Goal: Book appointment/travel/reservation

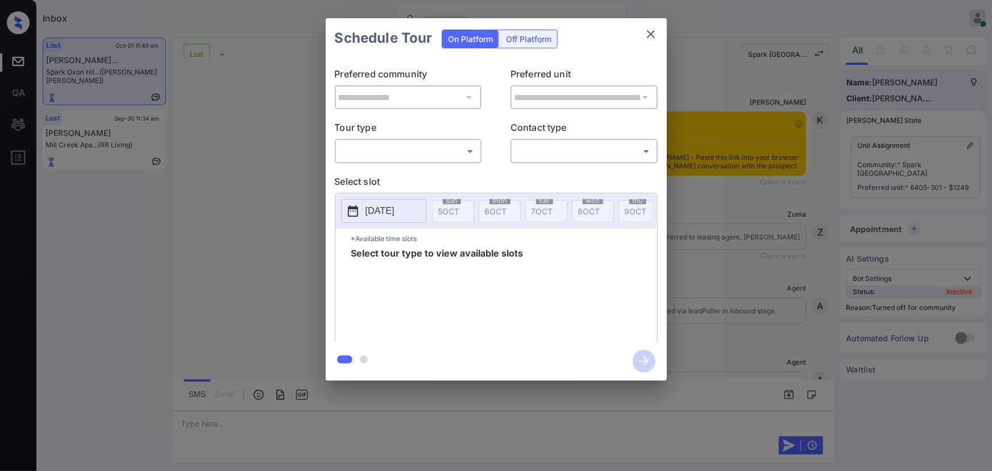
scroll to position [3497, 0]
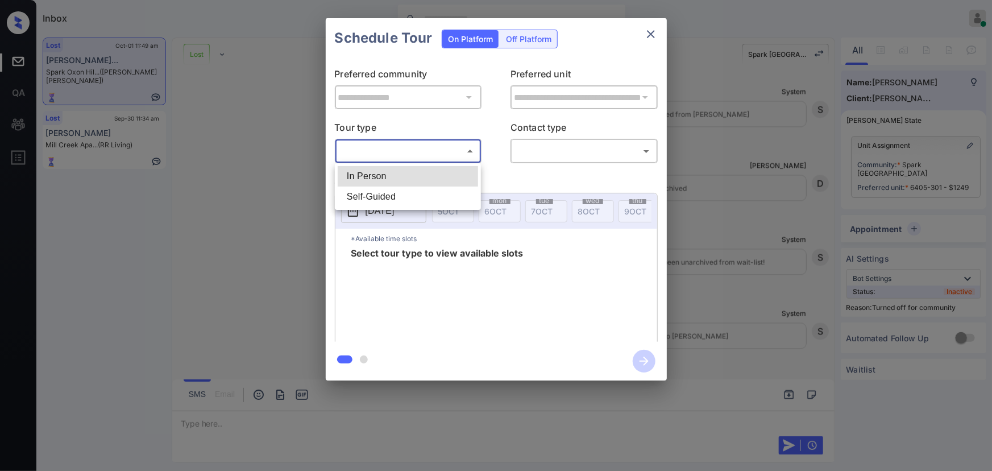
click at [411, 148] on body "Inbox [PERSON_NAME] Online Set yourself offline Set yourself on break Profile S…" at bounding box center [496, 235] width 992 height 471
drag, startPoint x: 400, startPoint y: 171, endPoint x: 413, endPoint y: 173, distance: 12.6
click at [401, 172] on li "In Person" at bounding box center [408, 176] width 140 height 20
type input "********"
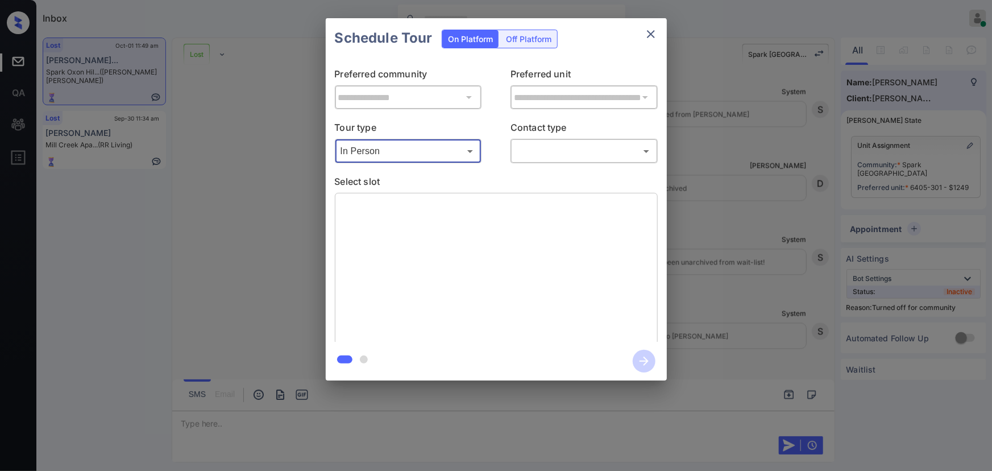
click at [562, 156] on body "Inbox Kenneth Umali Online Set yourself offline Set yourself on break Profile S…" at bounding box center [496, 235] width 992 height 471
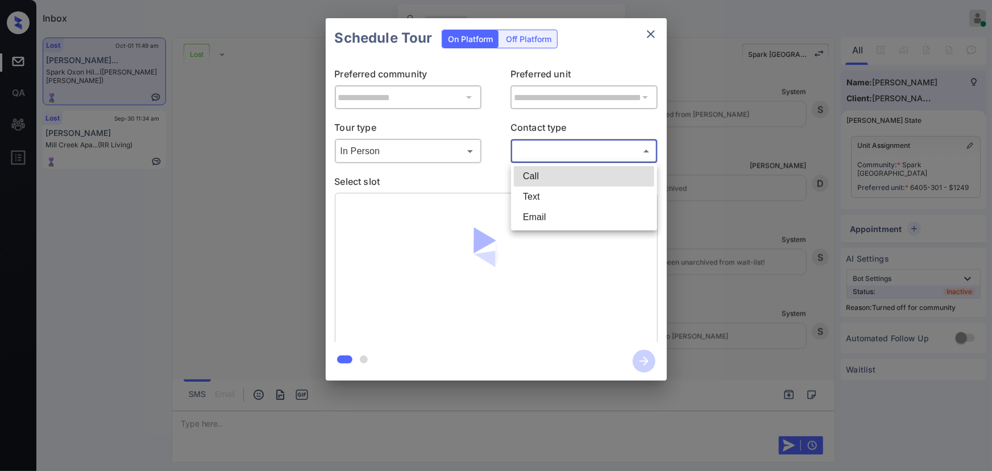
click at [540, 199] on li "Text" at bounding box center [584, 197] width 140 height 20
type input "****"
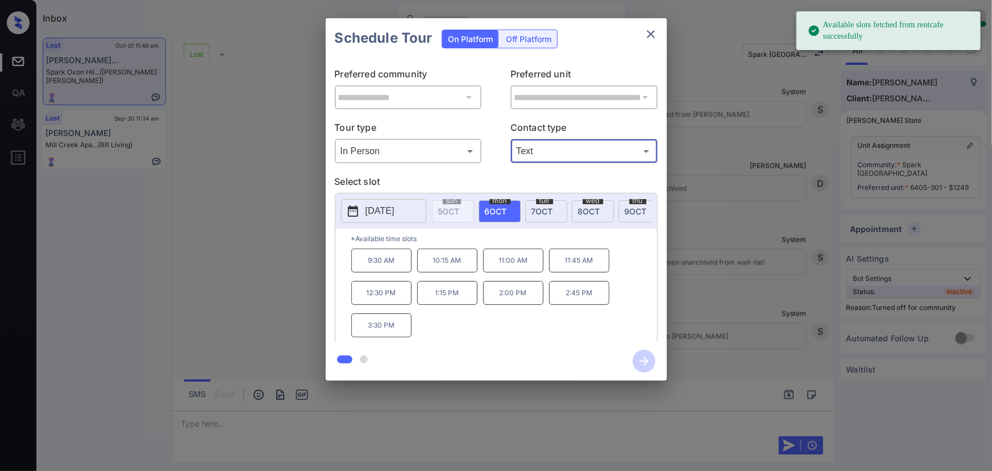
click at [494, 206] on span "6 OCT" at bounding box center [496, 211] width 22 height 10
click at [736, 392] on div "**********" at bounding box center [496, 199] width 992 height 399
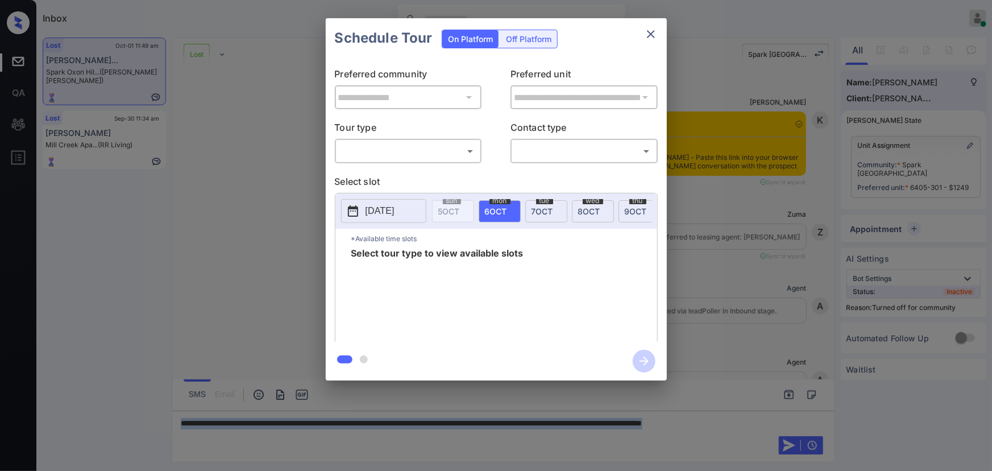
scroll to position [3497, 0]
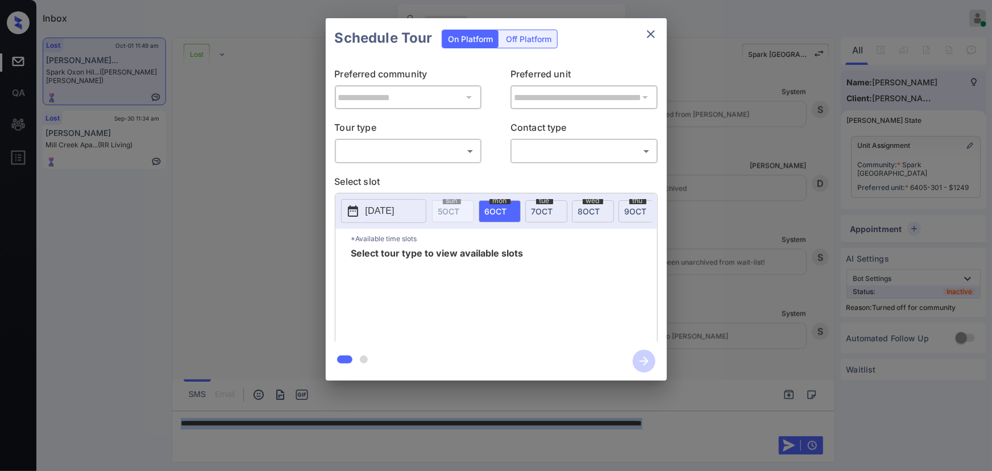
click at [432, 154] on body "Inbox Kenneth Umali Online Set yourself offline Set yourself on break Profile S…" at bounding box center [496, 235] width 992 height 471
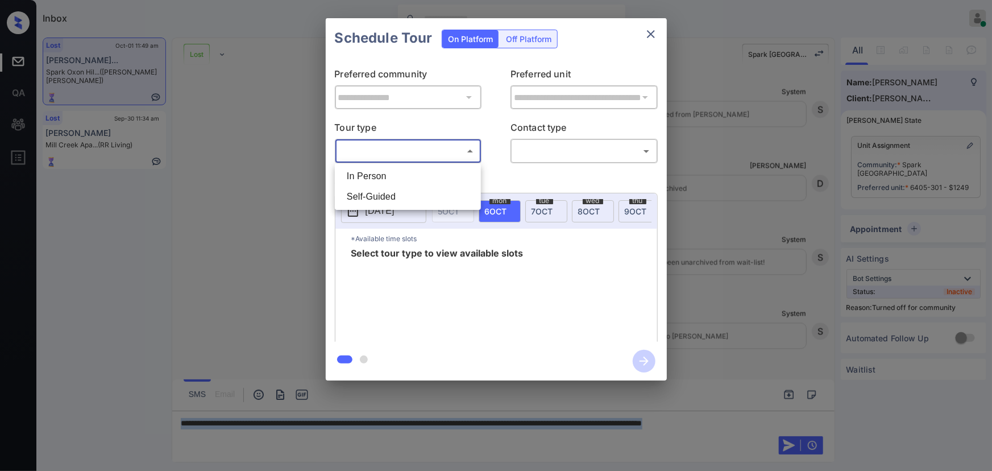
click at [398, 173] on li "In Person" at bounding box center [408, 176] width 140 height 20
type input "********"
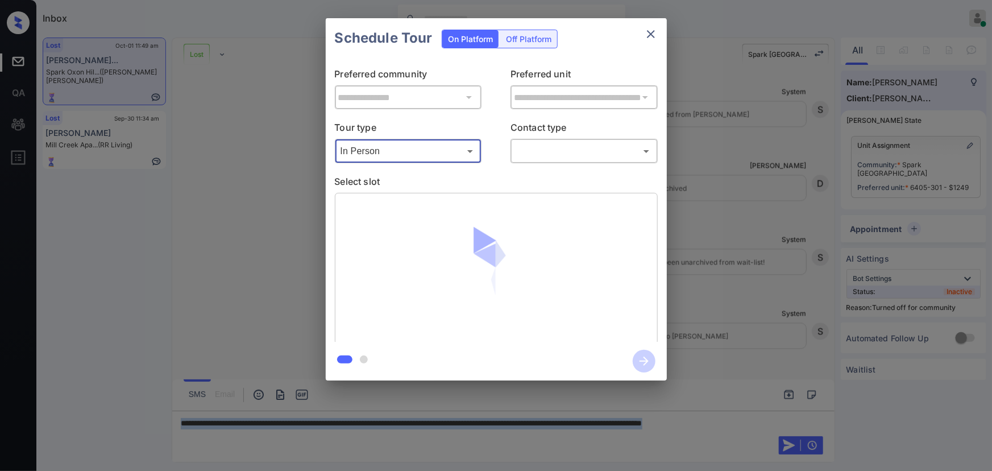
click at [559, 158] on body "Inbox Kenneth Umali Online Set yourself offline Set yourself on break Profile S…" at bounding box center [496, 235] width 992 height 471
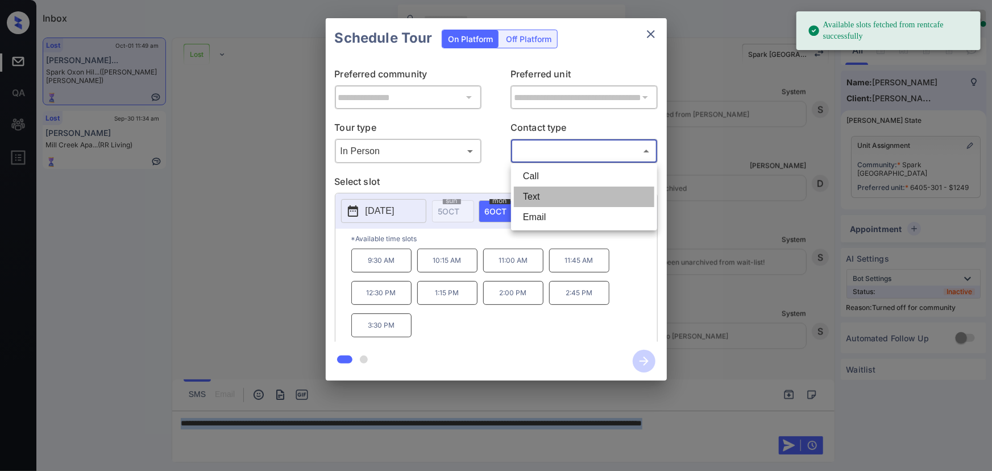
click at [535, 197] on li "Text" at bounding box center [584, 197] width 140 height 20
type input "****"
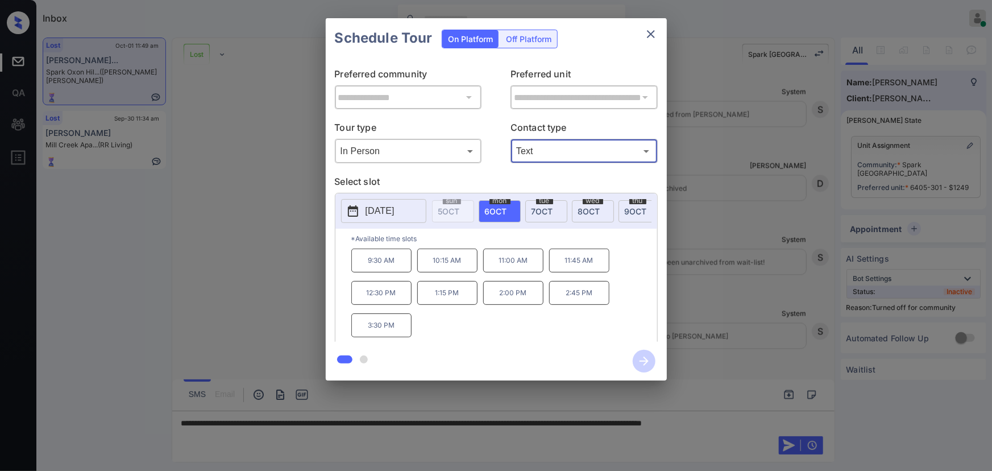
click at [744, 258] on div "**********" at bounding box center [496, 199] width 992 height 399
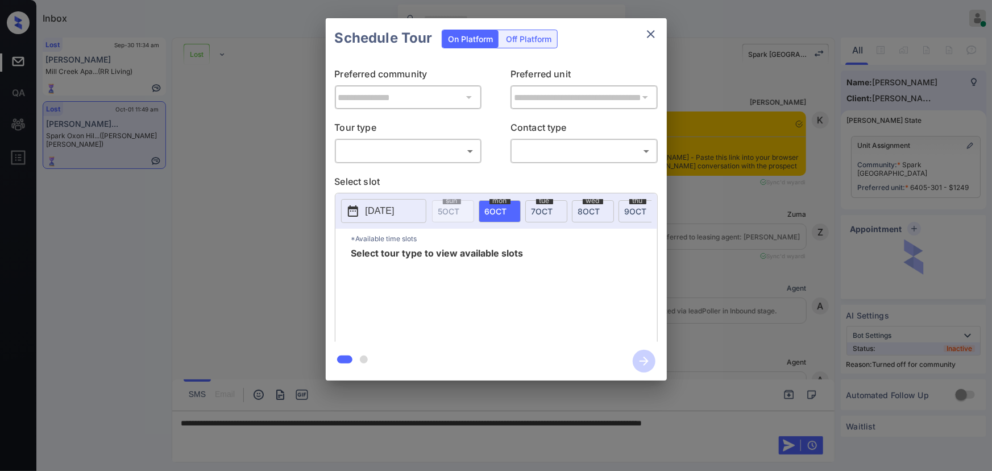
scroll to position [534, 0]
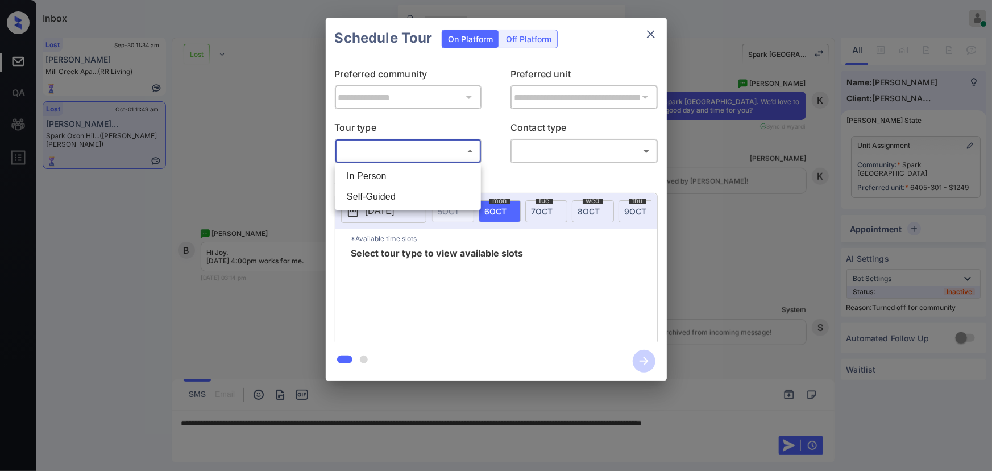
click at [431, 154] on body "Inbox Kenneth Umali Online Set yourself offline Set yourself on break Profile S…" at bounding box center [496, 235] width 992 height 471
click at [404, 167] on li "In Person" at bounding box center [408, 176] width 140 height 20
type input "********"
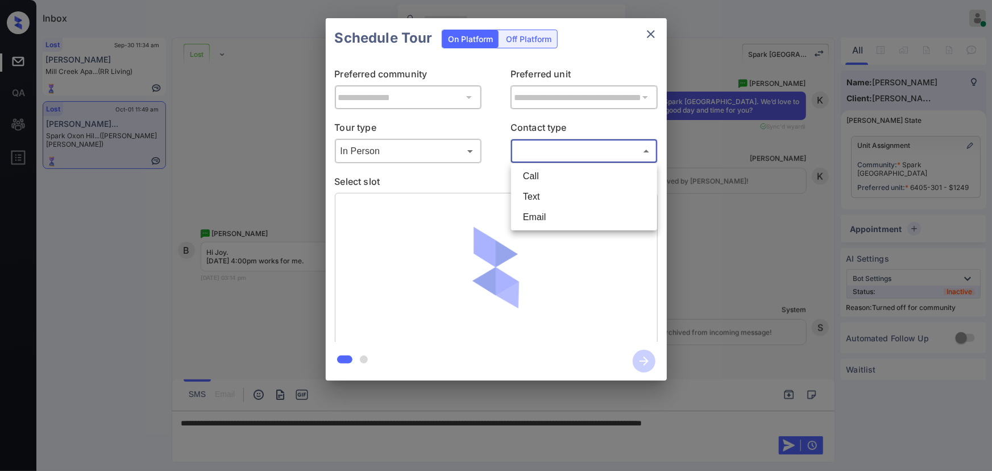
click at [548, 148] on body "Inbox Kenneth Umali Online Set yourself offline Set yourself on break Profile S…" at bounding box center [496, 235] width 992 height 471
click at [537, 194] on li "Text" at bounding box center [584, 197] width 140 height 20
type input "****"
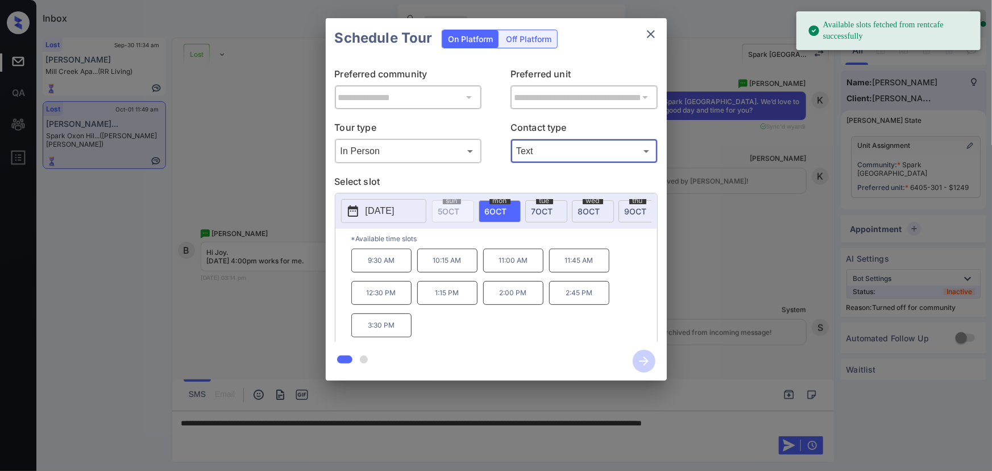
click at [553, 207] on div "tue 7 OCT" at bounding box center [546, 211] width 42 height 22
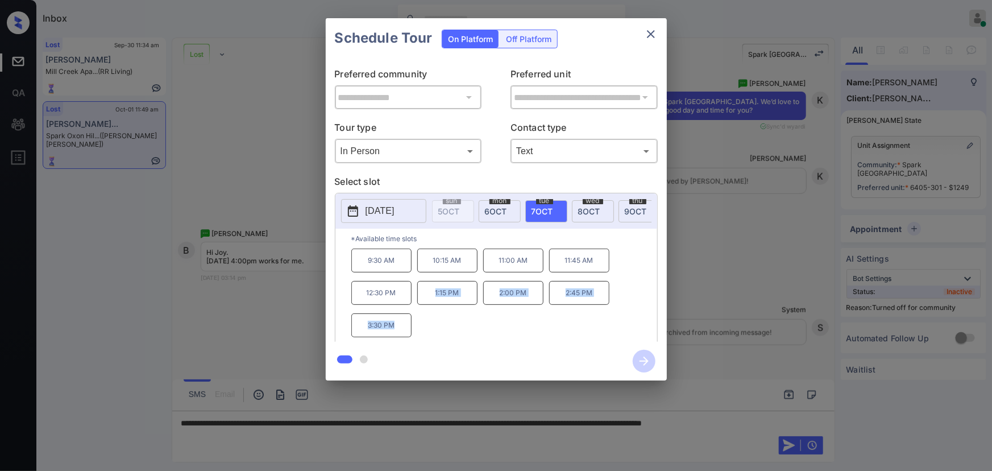
drag, startPoint x: 405, startPoint y: 326, endPoint x: 420, endPoint y: 303, distance: 27.8
click at [420, 303] on div "9:30 AM 10:15 AM 11:00 AM 11:45 AM 12:30 PM 1:15 PM 2:00 PM 2:45 PM 3:30 PM" at bounding box center [504, 294] width 306 height 91
copy div "1:15 PM 2:00 PM 2:45 PM 3:30 PM"
click at [763, 420] on div at bounding box center [496, 235] width 992 height 471
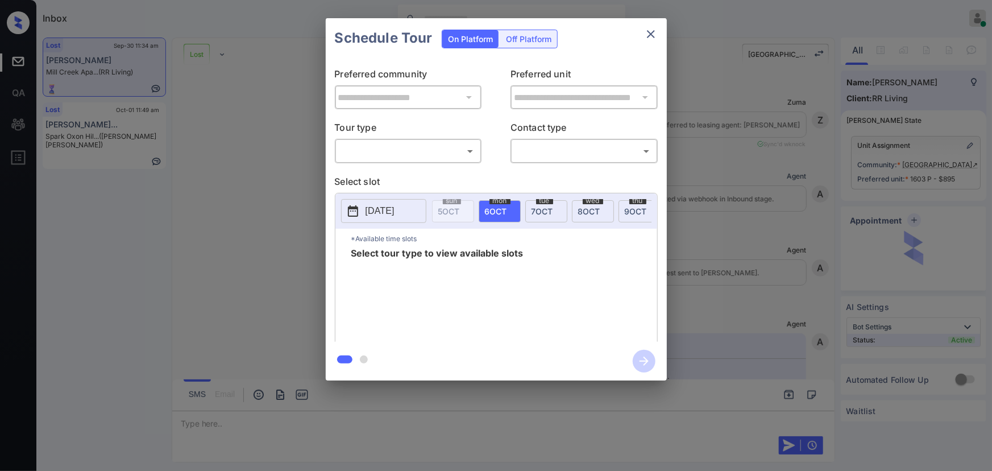
scroll to position [2718, 0]
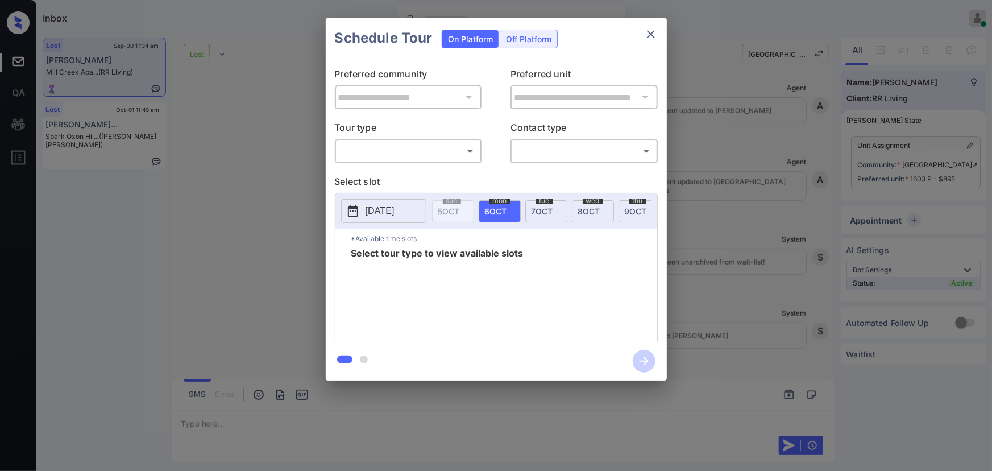
click at [424, 148] on body "Inbox Kenneth Umali Online Set yourself offline Set yourself on break Profile S…" at bounding box center [496, 235] width 992 height 471
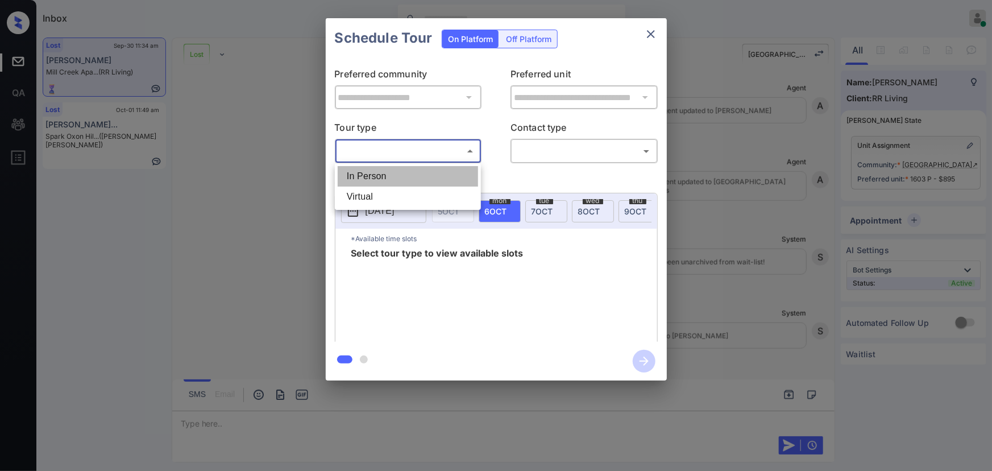
click at [392, 171] on li "In Person" at bounding box center [408, 176] width 140 height 20
type input "********"
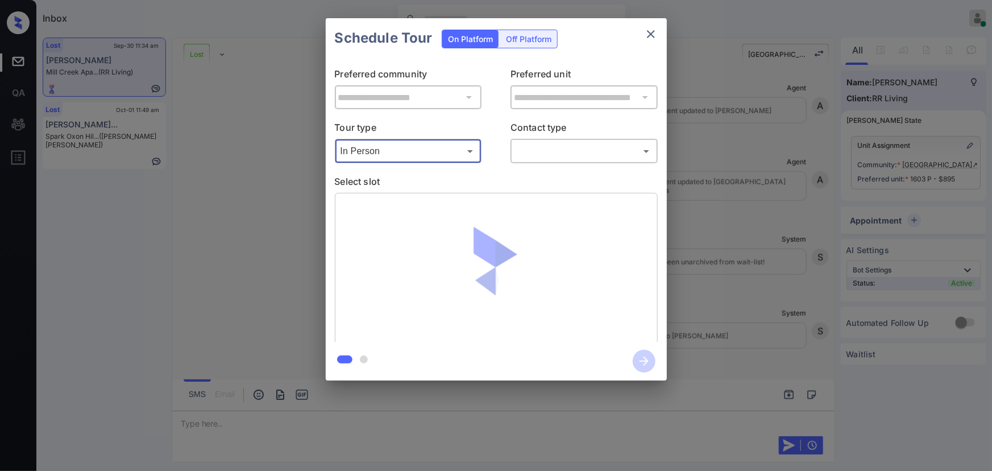
click at [556, 159] on body "Inbox Kenneth Umali Online Set yourself offline Set yourself on break Profile S…" at bounding box center [496, 235] width 992 height 471
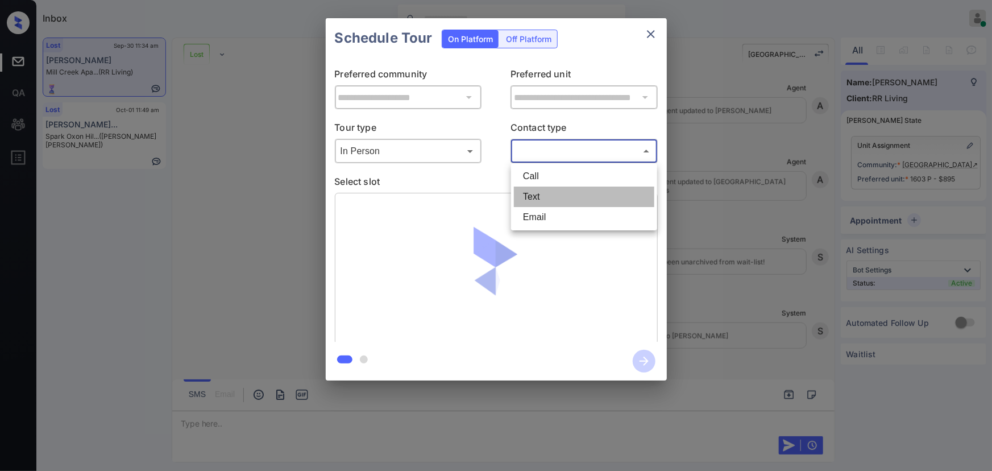
click at [526, 191] on li "Text" at bounding box center [584, 197] width 140 height 20
type input "****"
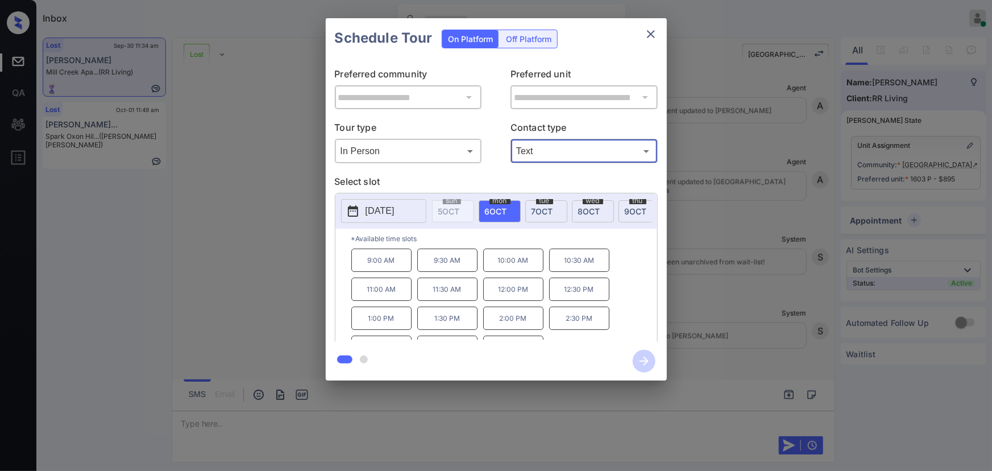
click at [506, 266] on p "10:00 AM" at bounding box center [513, 260] width 60 height 23
click at [734, 288] on div "**********" at bounding box center [496, 199] width 992 height 399
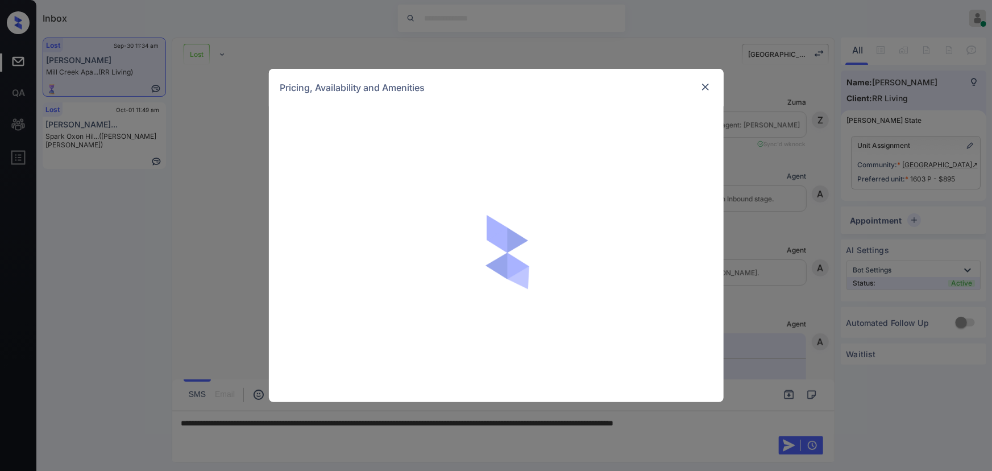
scroll to position [2718, 0]
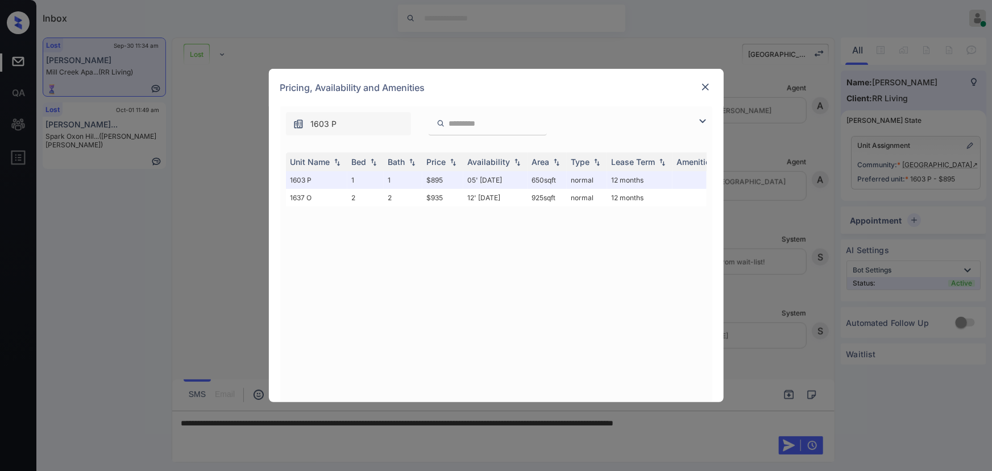
click at [698, 119] on img at bounding box center [703, 121] width 14 height 14
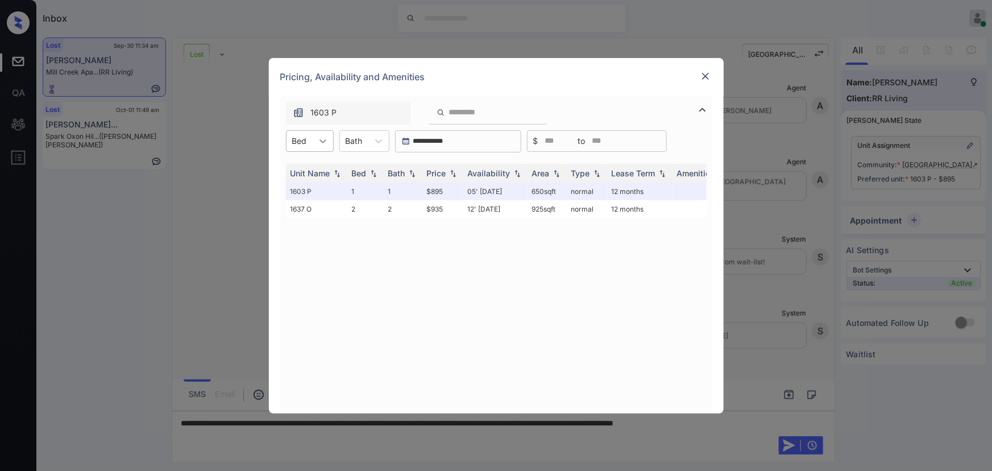
click at [320, 142] on icon at bounding box center [322, 140] width 11 height 11
click at [299, 192] on div "2" at bounding box center [310, 189] width 48 height 20
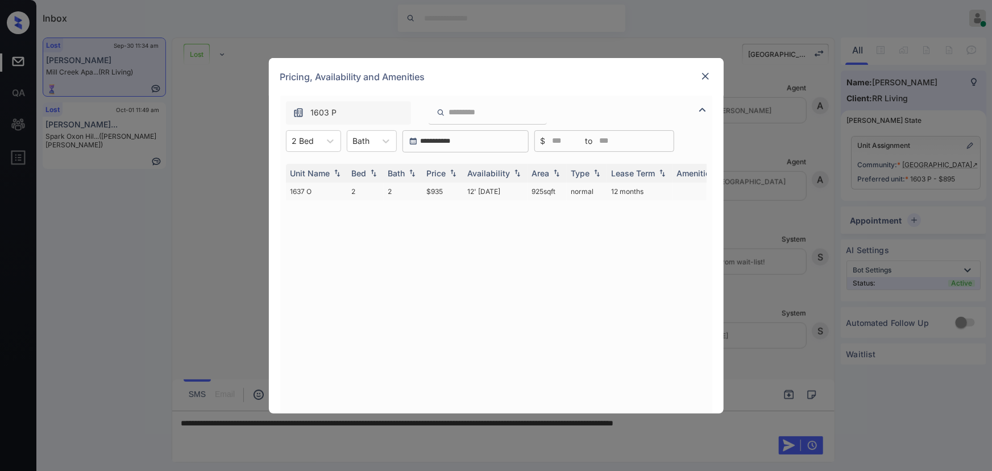
click at [457, 193] on td "$935" at bounding box center [443, 192] width 41 height 18
copy td "$935"
drag, startPoint x: 430, startPoint y: 189, endPoint x: 474, endPoint y: 183, distance: 44.2
click at [425, 189] on td "$935" at bounding box center [443, 192] width 41 height 18
click at [703, 77] on img at bounding box center [705, 76] width 11 height 11
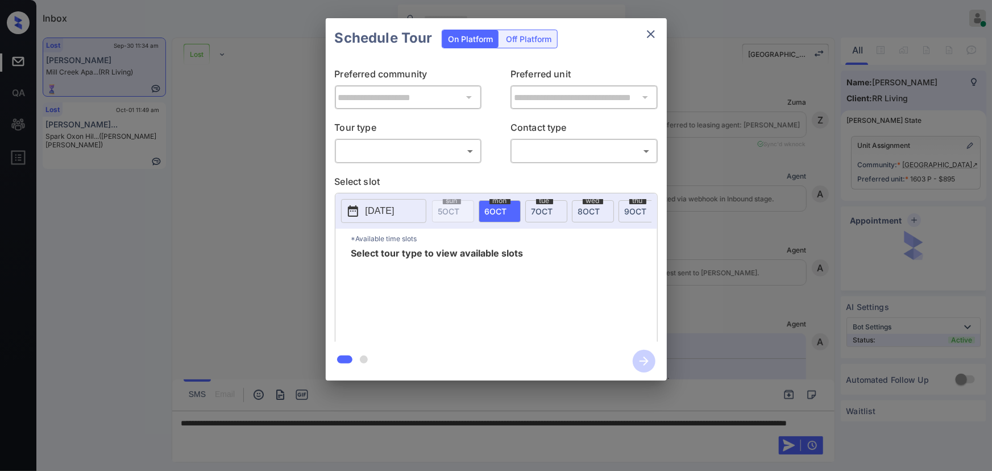
scroll to position [2718, 0]
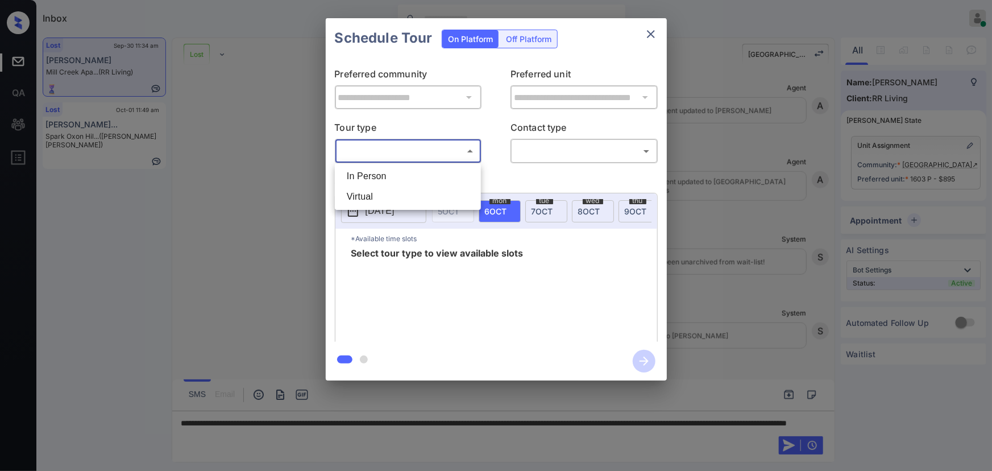
click at [417, 148] on body "Inbox Kenneth Umali Online Set yourself offline Set yourself on break Profile S…" at bounding box center [496, 235] width 992 height 471
click at [392, 179] on li "In Person" at bounding box center [408, 176] width 140 height 20
type input "********"
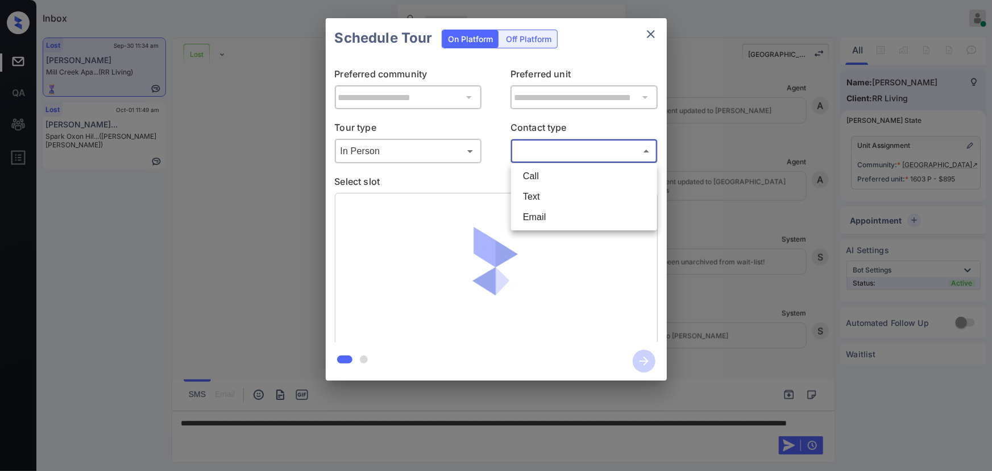
click at [543, 153] on body "Inbox Kenneth Umali Online Set yourself offline Set yourself on break Profile S…" at bounding box center [496, 235] width 992 height 471
click at [538, 190] on li "Text" at bounding box center [584, 197] width 140 height 20
type input "****"
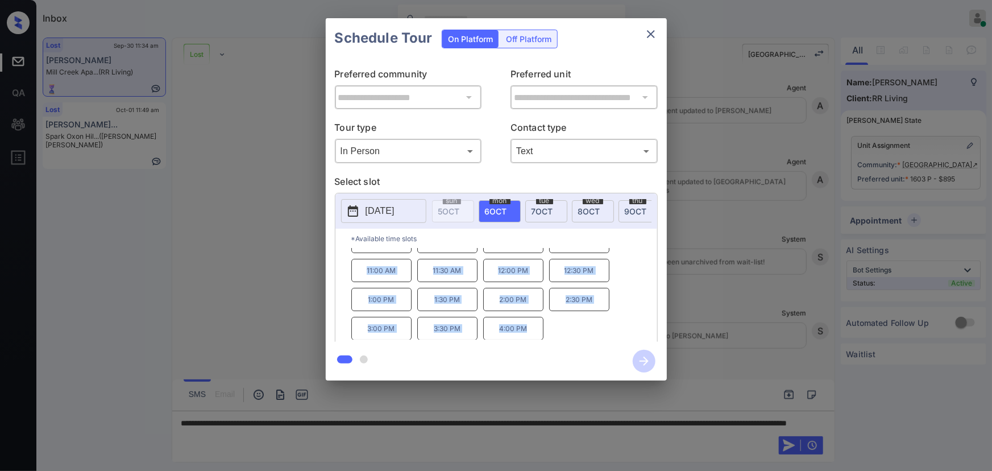
scroll to position [0, 0]
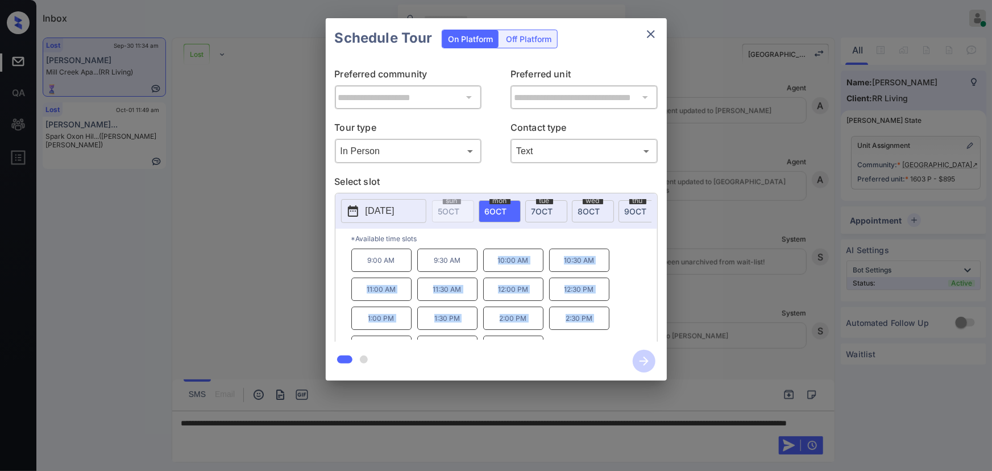
drag, startPoint x: 528, startPoint y: 331, endPoint x: 466, endPoint y: 307, distance: 66.1
click at [490, 270] on div "9:00 AM 9:30 AM 10:00 AM 10:30 AM 11:00 AM 11:30 AM 12:00 PM 12:30 PM 1:00 PM 1…" at bounding box center [504, 294] width 306 height 91
copy div "10:00 AM 10:30 AM 11:00 AM 11:30 AM 12:00 PM 12:30 PM 1:00 PM 1:30 PM 2:00 PM 2…"
click at [371, 434] on div at bounding box center [496, 235] width 992 height 471
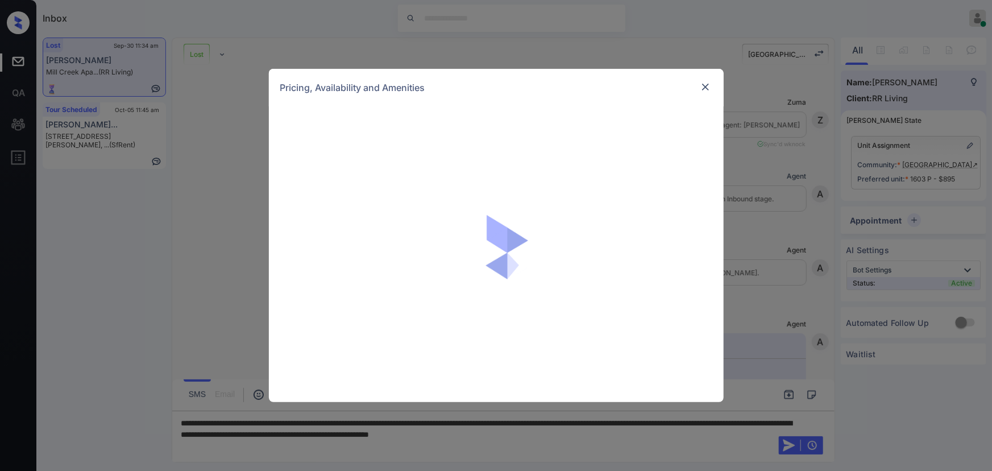
scroll to position [2718, 0]
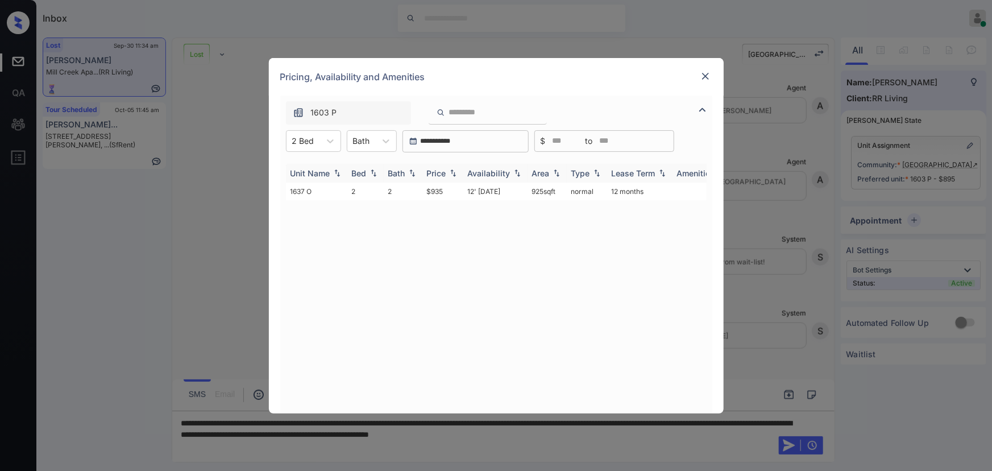
click at [449, 171] on img at bounding box center [453, 173] width 11 height 8
click at [449, 171] on img at bounding box center [453, 173] width 11 height 9
click at [707, 74] on img at bounding box center [705, 76] width 11 height 11
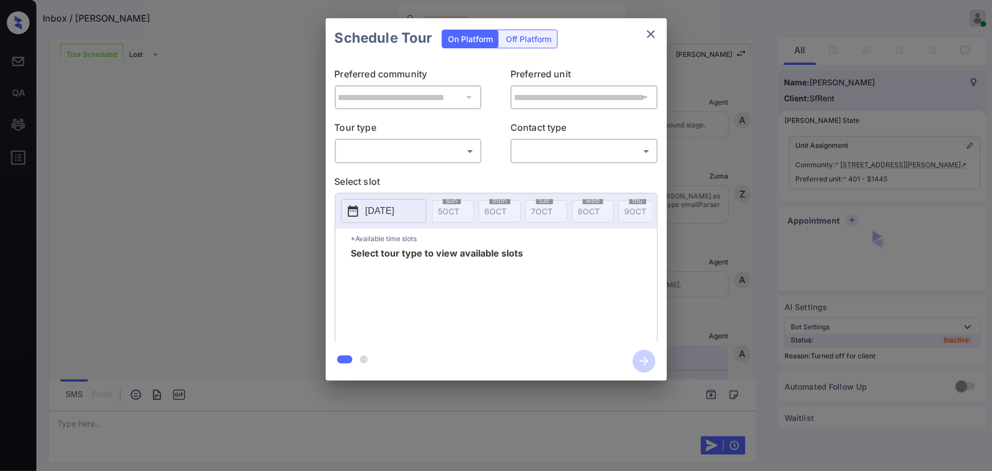
scroll to position [6294, 0]
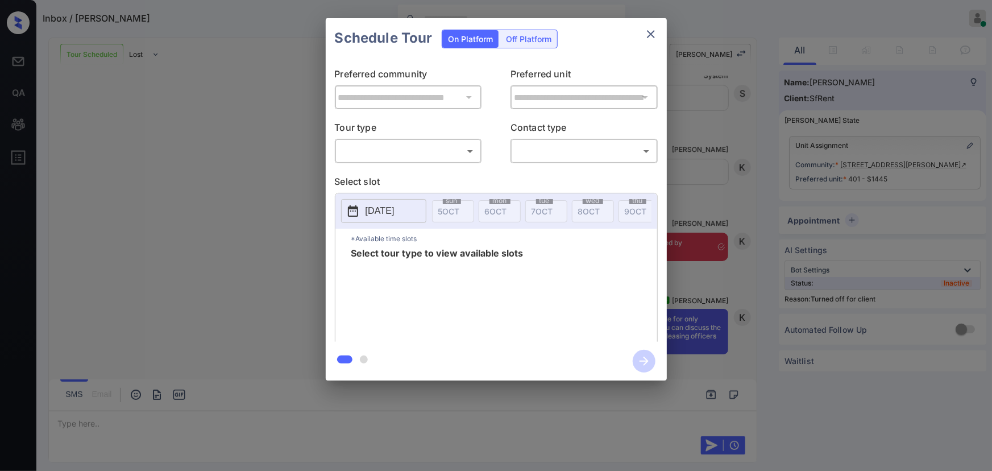
click at [655, 36] on icon "close" at bounding box center [651, 34] width 14 height 14
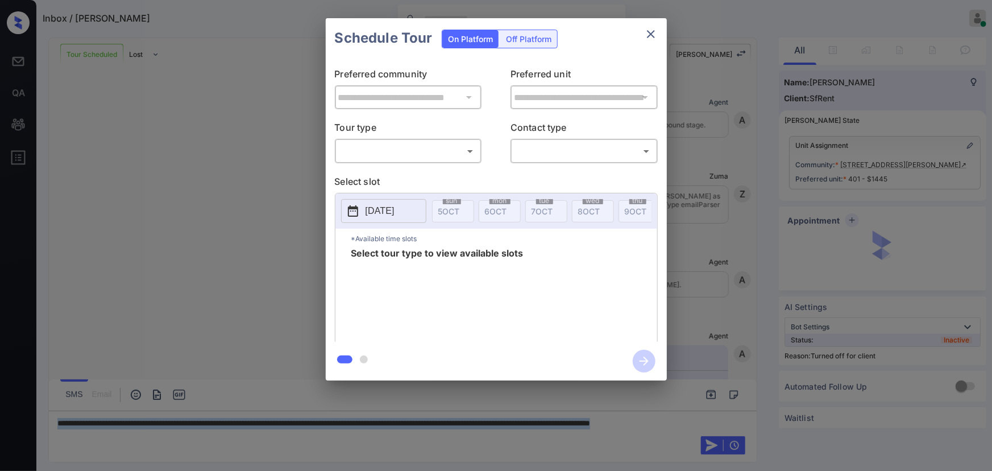
scroll to position [5604, 0]
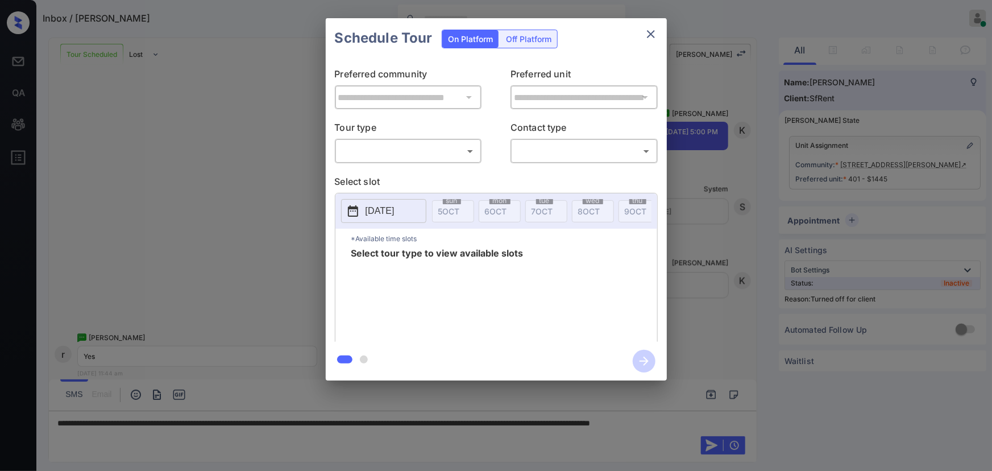
click at [531, 37] on div "Off Platform" at bounding box center [528, 39] width 57 height 18
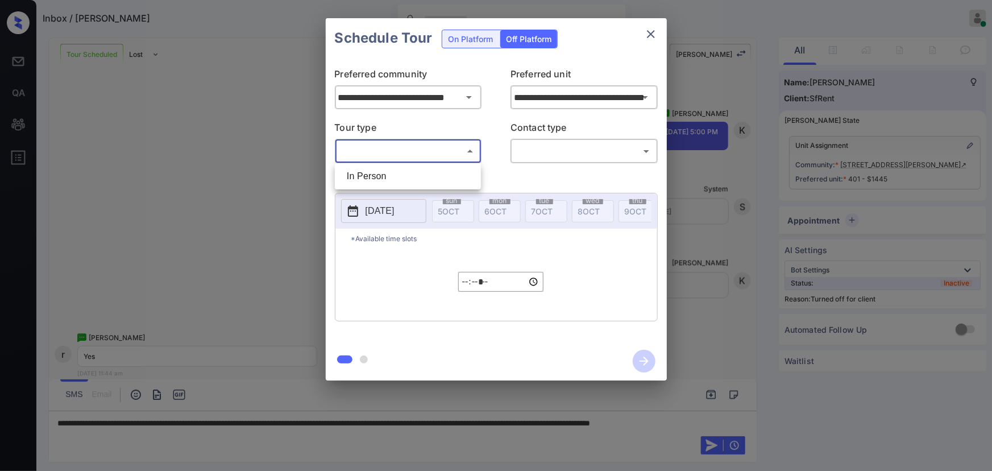
click at [421, 148] on body "Inbox / rahul prabhakar Kenneth Umali Online Set yourself offline Set yourself …" at bounding box center [496, 235] width 992 height 471
click at [400, 172] on li "In Person" at bounding box center [408, 176] width 140 height 20
type input "********"
click at [539, 157] on body "Inbox / rahul prabhakar Kenneth Umali Online Set yourself offline Set yourself …" at bounding box center [496, 235] width 992 height 471
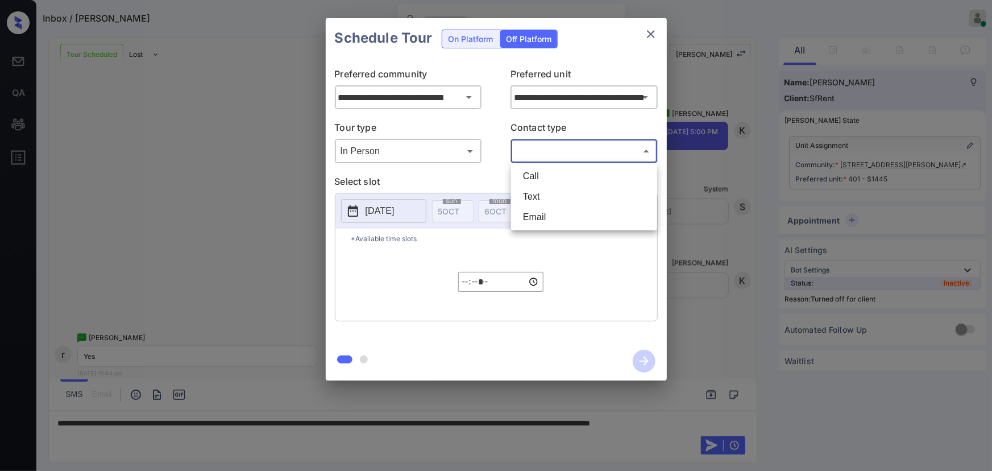
click at [533, 192] on li "Text" at bounding box center [584, 197] width 140 height 20
type input "****"
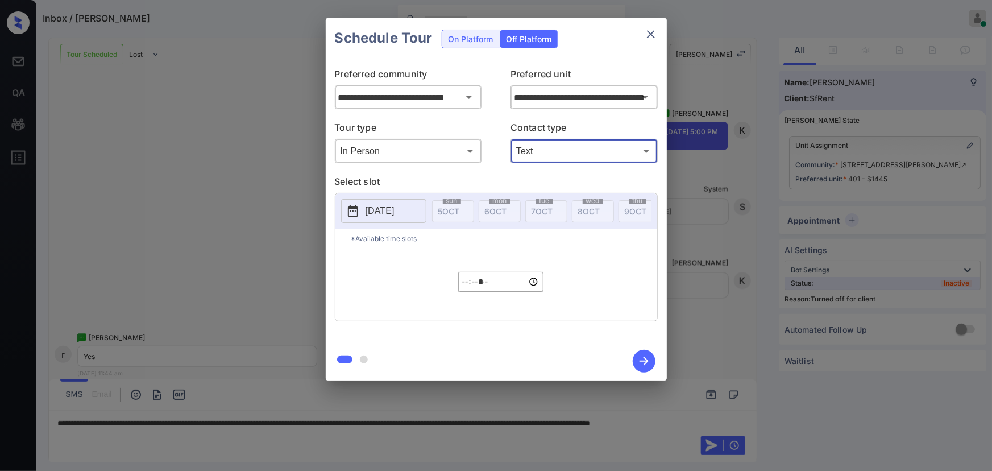
click at [392, 211] on p "2025-10-05" at bounding box center [380, 211] width 29 height 14
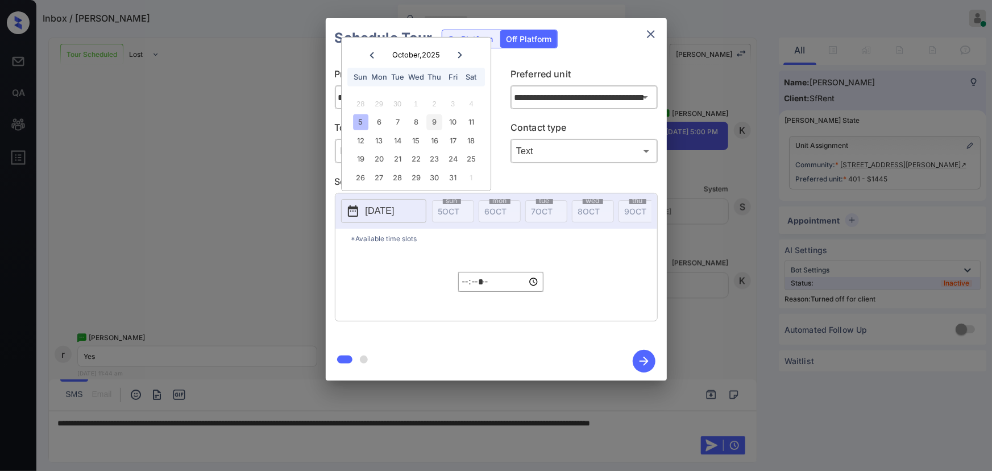
click at [435, 121] on div "9" at bounding box center [434, 121] width 15 height 15
click at [470, 288] on input "*****" at bounding box center [500, 282] width 85 height 20
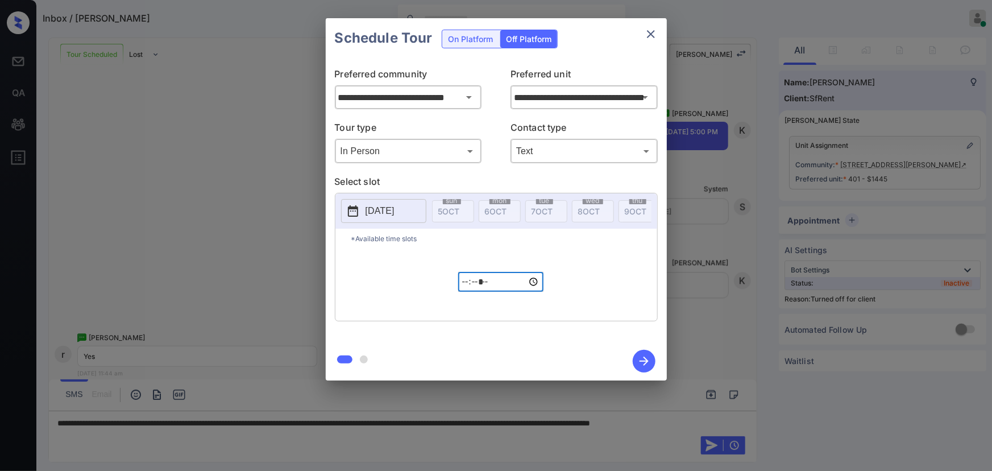
type input "*****"
click at [643, 359] on icon "button" at bounding box center [644, 361] width 23 height 23
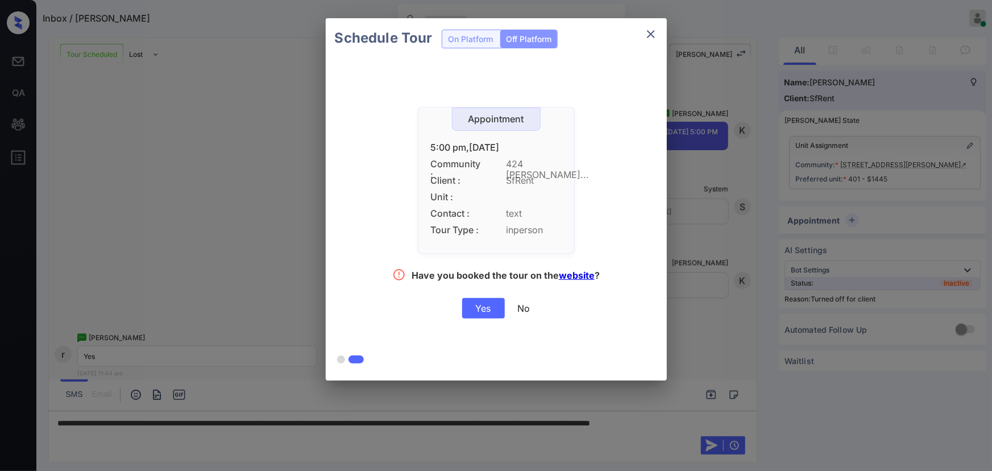
click at [493, 313] on div "Yes" at bounding box center [483, 308] width 43 height 20
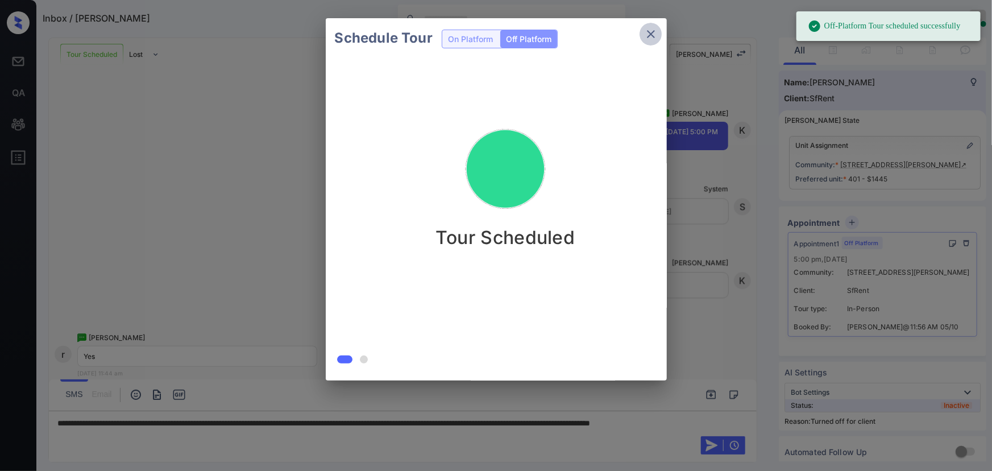
click at [650, 36] on icon "close" at bounding box center [651, 34] width 14 height 14
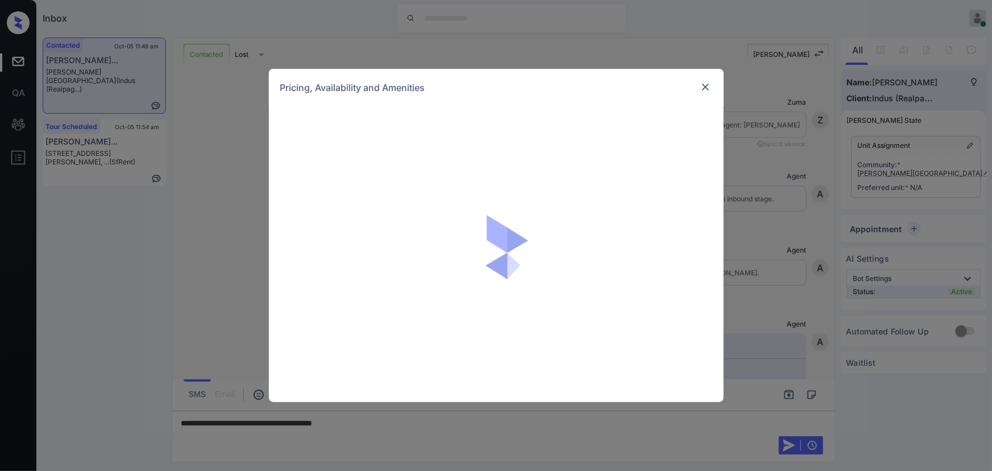
scroll to position [598, 0]
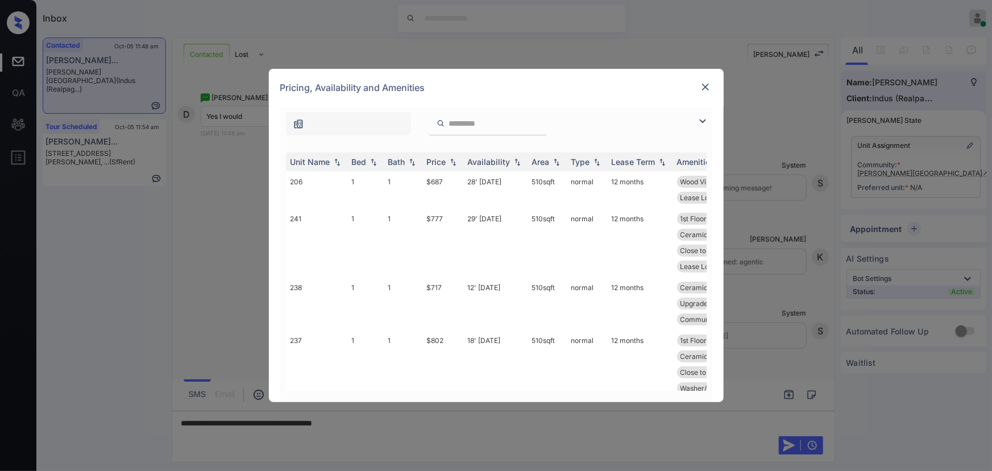
click at [701, 117] on img at bounding box center [703, 121] width 14 height 14
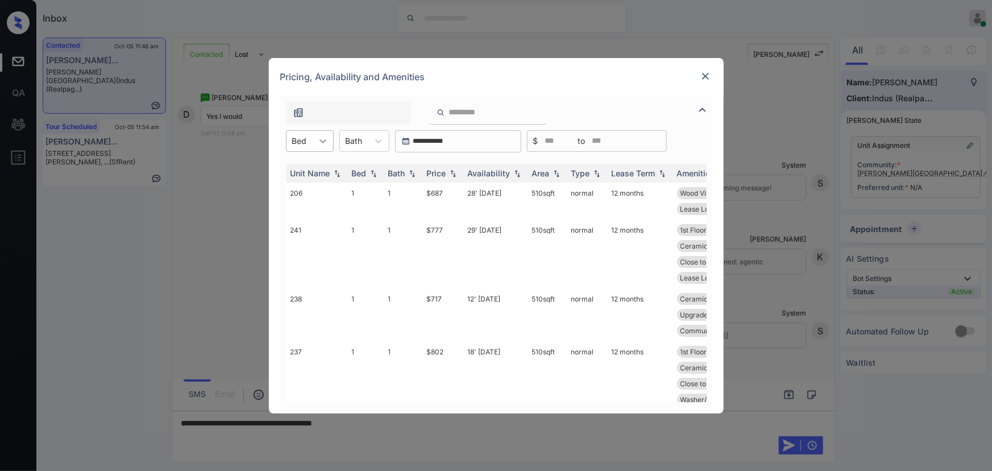
click at [313, 137] on div at bounding box center [323, 141] width 20 height 20
click at [302, 163] on div "1" at bounding box center [310, 169] width 48 height 20
click at [379, 142] on icon at bounding box center [384, 140] width 11 height 11
click at [359, 175] on div "1" at bounding box center [370, 169] width 50 height 20
click at [450, 171] on img at bounding box center [453, 173] width 11 height 8
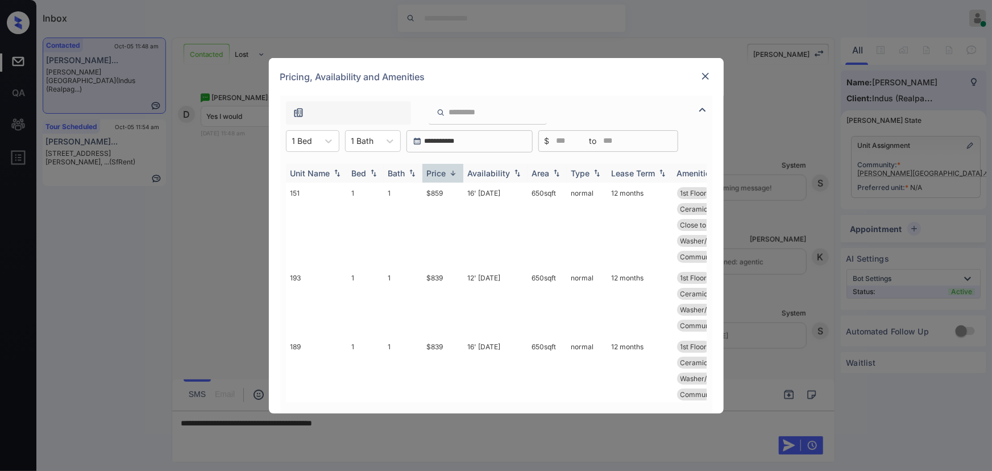
click at [450, 171] on img at bounding box center [453, 173] width 11 height 9
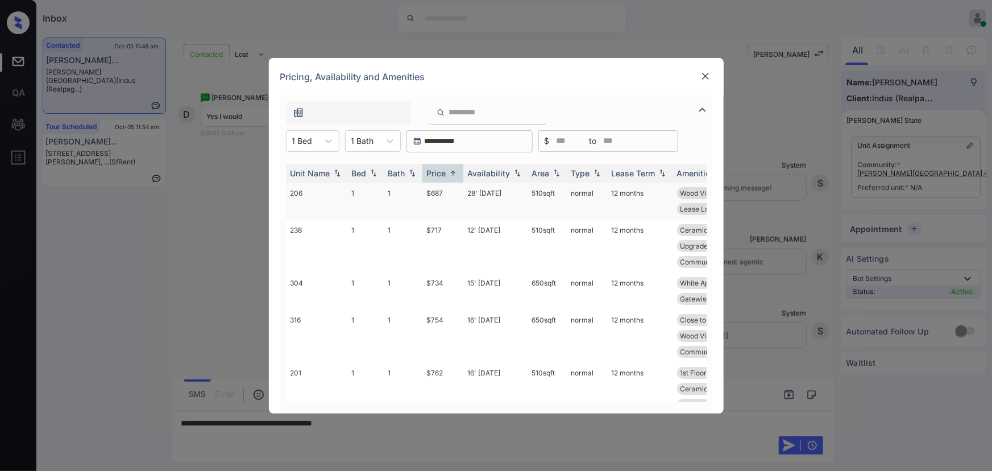
click at [443, 192] on td "$687" at bounding box center [443, 201] width 41 height 37
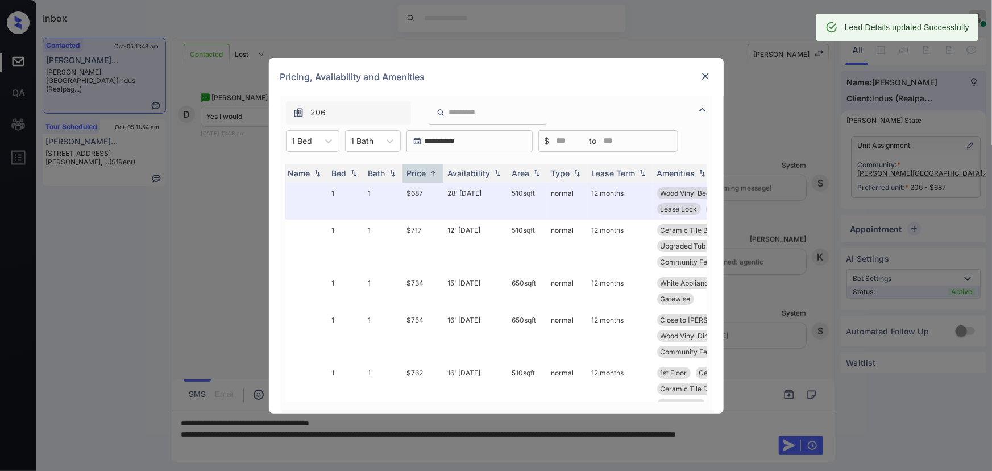
scroll to position [0, 0]
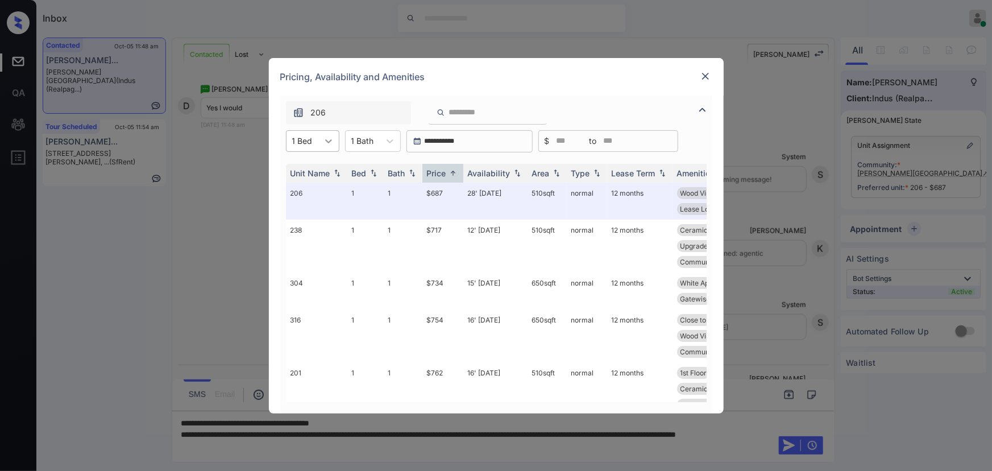
click at [324, 142] on icon at bounding box center [328, 140] width 11 height 11
click at [297, 187] on div "2" at bounding box center [312, 189] width 53 height 20
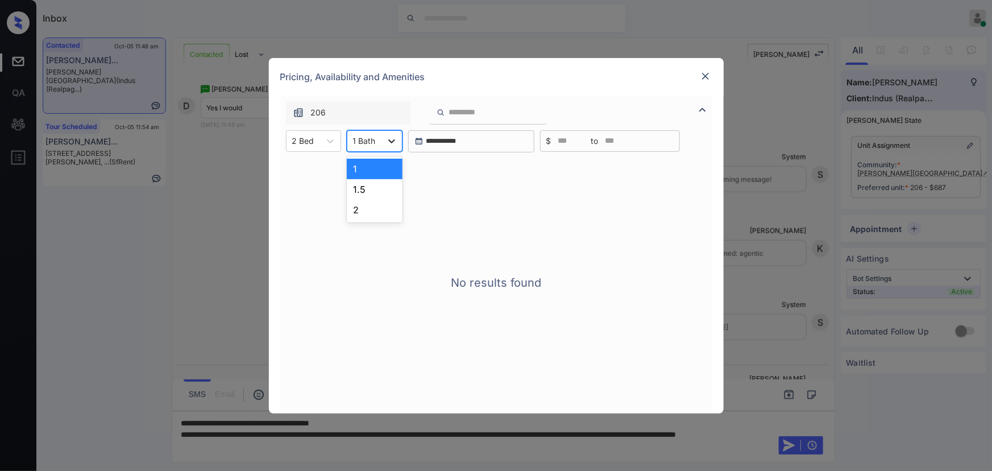
click at [383, 140] on div at bounding box center [392, 141] width 20 height 20
click at [358, 188] on div "1.5" at bounding box center [375, 189] width 56 height 20
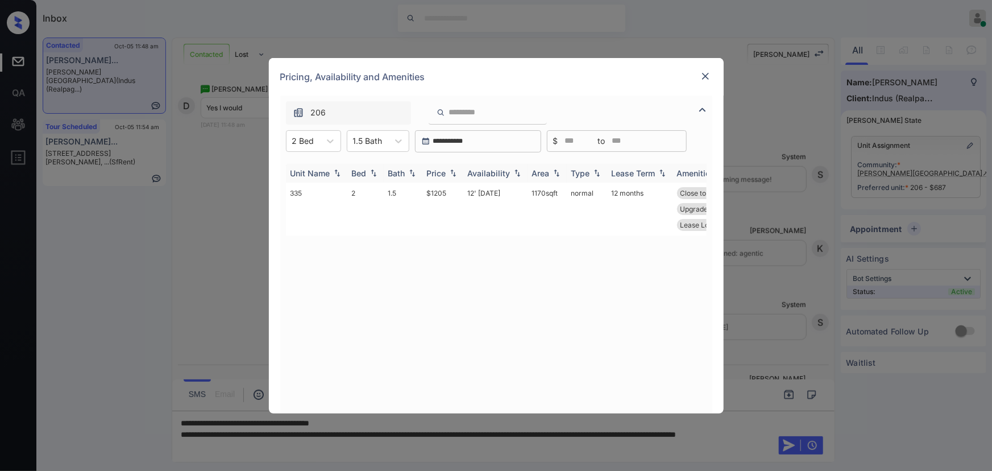
click at [453, 175] on img at bounding box center [453, 173] width 11 height 8
click at [453, 175] on img at bounding box center [453, 173] width 11 height 9
click at [441, 193] on td "$1205" at bounding box center [443, 209] width 41 height 53
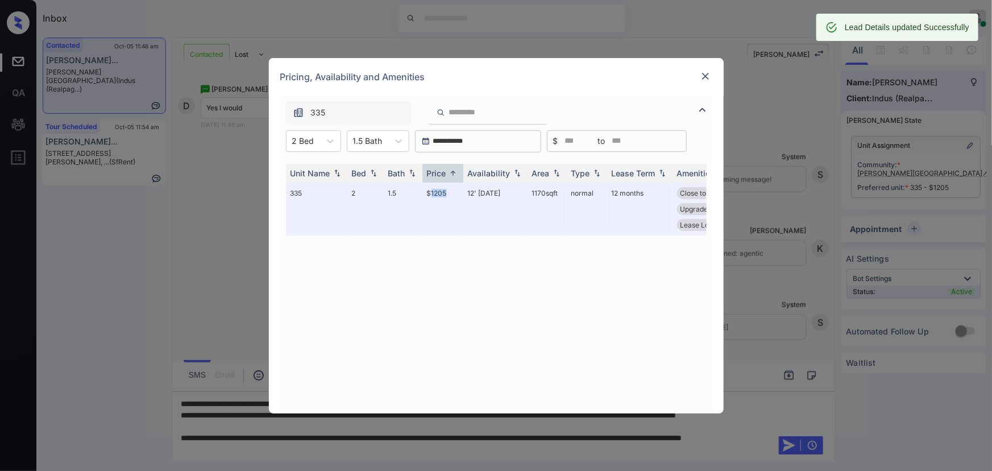
click at [705, 74] on img at bounding box center [705, 76] width 11 height 11
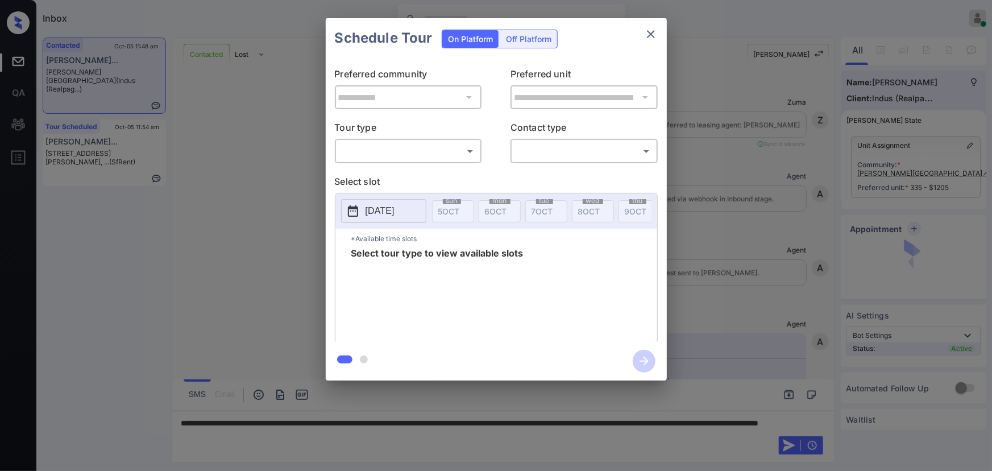
scroll to position [598, 0]
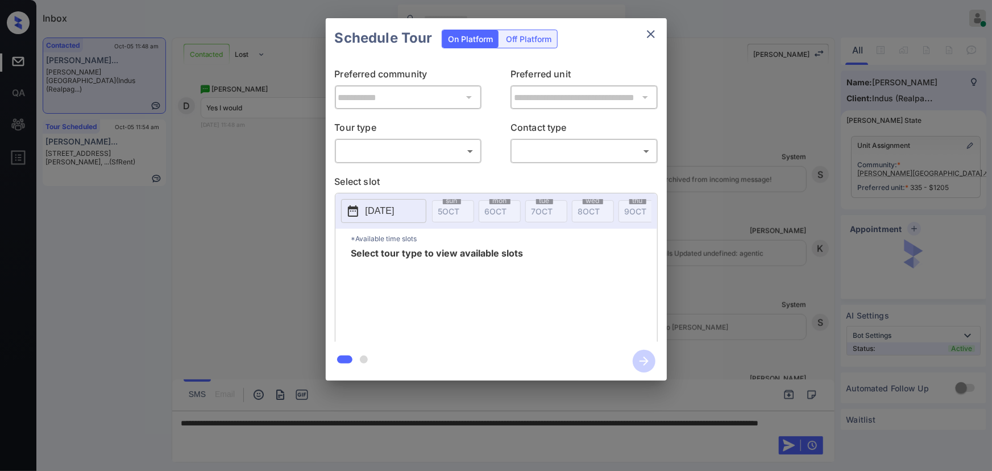
click at [432, 154] on body "Inbox Kenneth Umali Online Set yourself offline Set yourself on break Profile S…" at bounding box center [496, 235] width 992 height 471
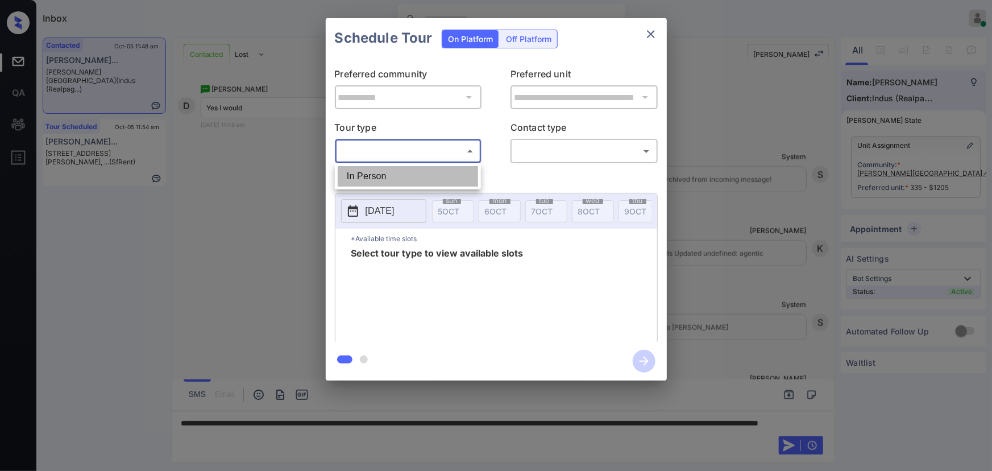
click at [409, 168] on li "In Person" at bounding box center [408, 176] width 140 height 20
type input "********"
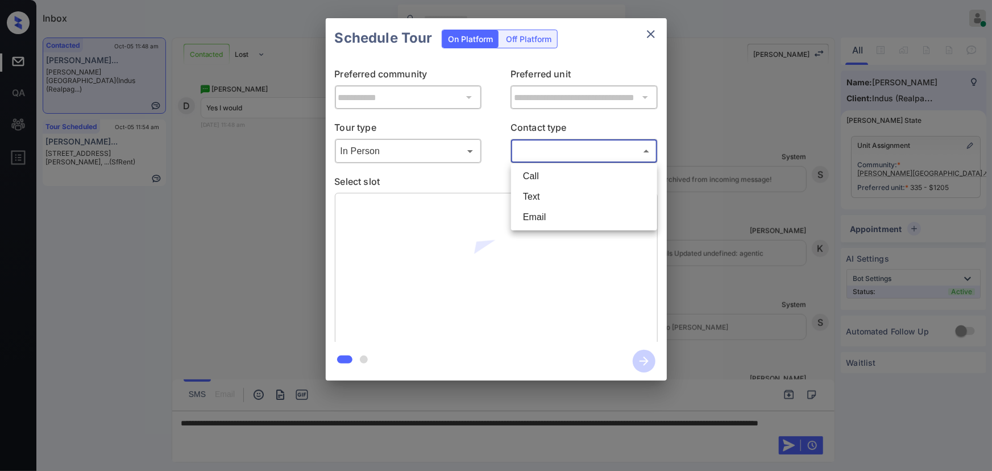
drag, startPoint x: 540, startPoint y: 147, endPoint x: 540, endPoint y: 158, distance: 11.4
click at [540, 147] on body "Inbox Kenneth Umali Online Set yourself offline Set yourself on break Profile S…" at bounding box center [496, 235] width 992 height 471
click at [536, 198] on li "Text" at bounding box center [584, 197] width 140 height 20
type input "****"
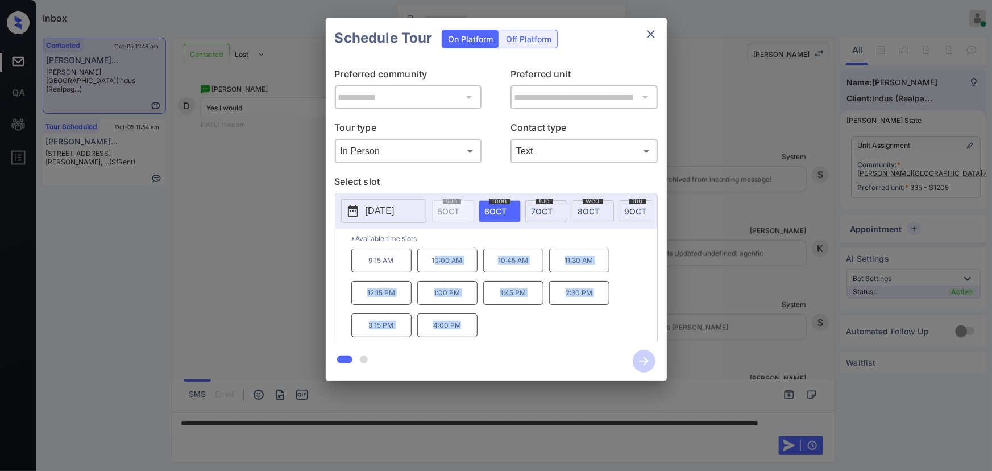
copy div "0:00 AM 10:45 AM 11:30 AM 12:15 PM 1:00 PM 1:45 PM 2:30 PM 3:15 PM 4:00 PM"
drag, startPoint x: 460, startPoint y: 329, endPoint x: 432, endPoint y: 265, distance: 70.3
click at [432, 265] on div "9:15 AM 10:00 AM 10:45 AM 11:30 AM 12:15 PM 1:00 PM 1:45 PM 2:30 PM 3:15 PM 4:0…" at bounding box center [504, 294] width 306 height 91
click at [356, 438] on div at bounding box center [496, 235] width 992 height 471
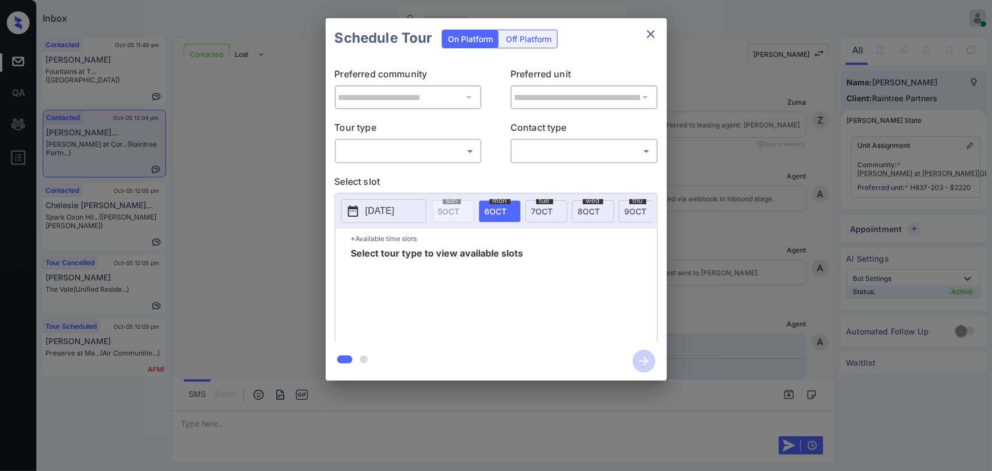
scroll to position [4092, 0]
click at [417, 148] on body "Inbox Kenneth Umali Online Set yourself offline Set yourself on break Profile S…" at bounding box center [496, 235] width 992 height 471
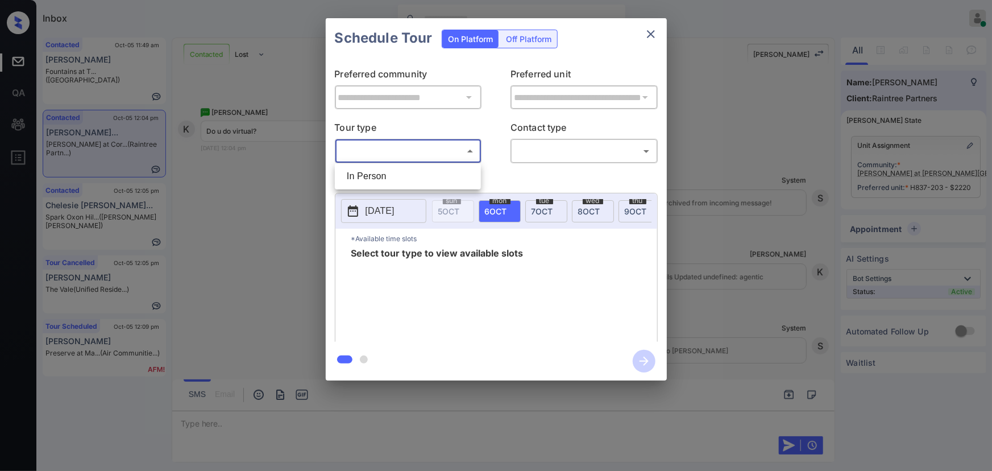
click at [398, 175] on li "In Person" at bounding box center [408, 176] width 140 height 20
type input "********"
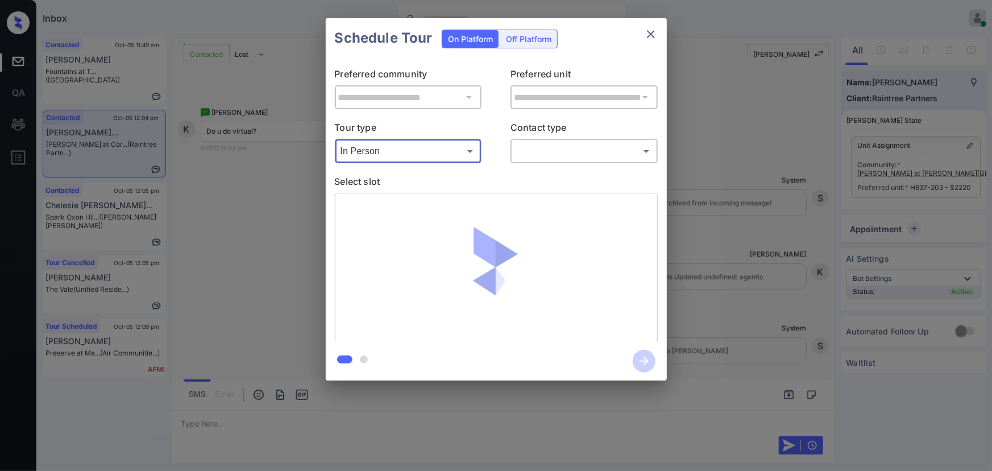
click at [470, 151] on body "Inbox Kenneth Umali Online Set yourself offline Set yourself on break Profile S…" at bounding box center [496, 235] width 992 height 471
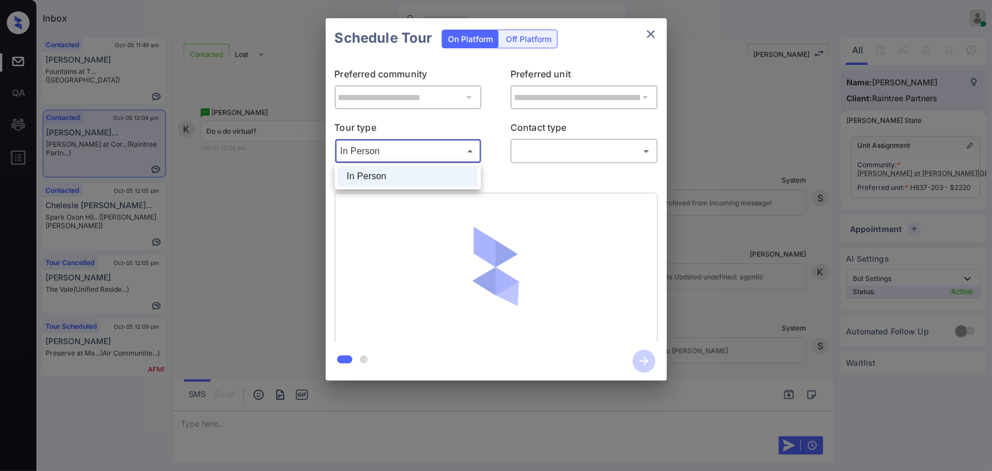
drag, startPoint x: 740, startPoint y: 231, endPoint x: 773, endPoint y: 216, distance: 36.4
click at [755, 224] on div at bounding box center [496, 235] width 992 height 471
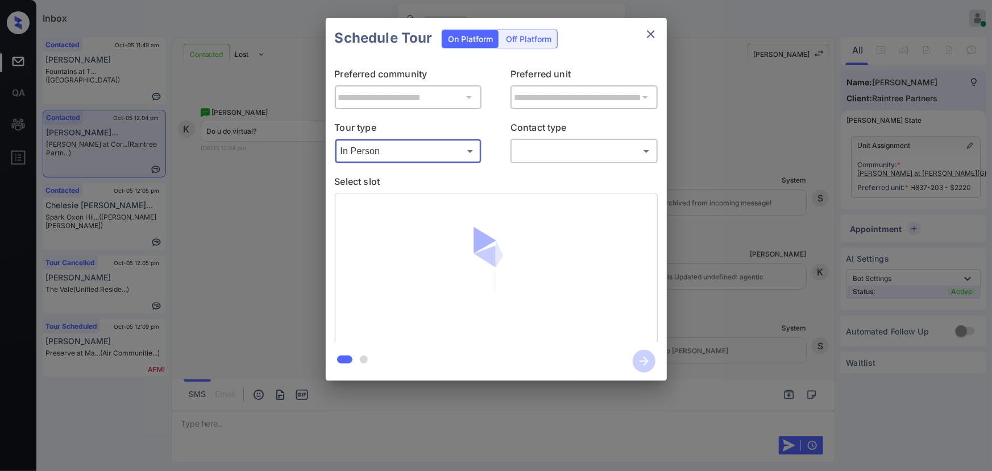
click at [949, 51] on div "**********" at bounding box center [496, 199] width 992 height 399
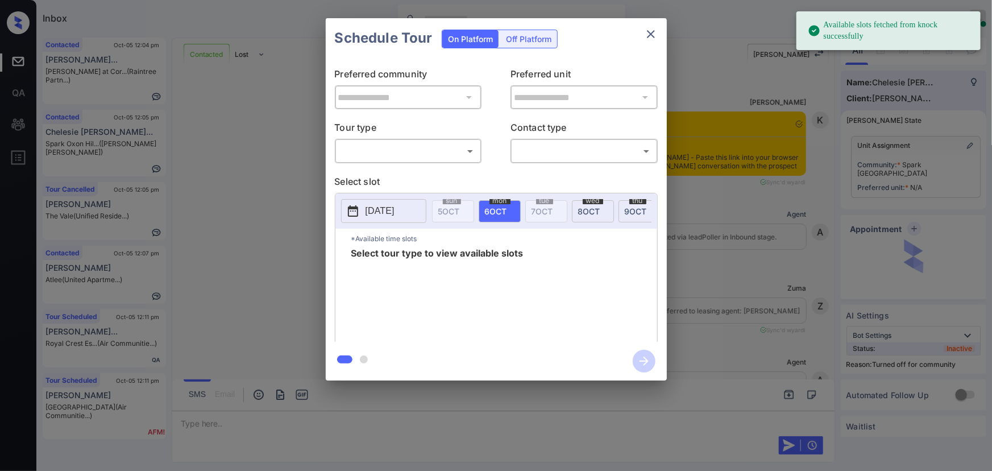
scroll to position [583, 0]
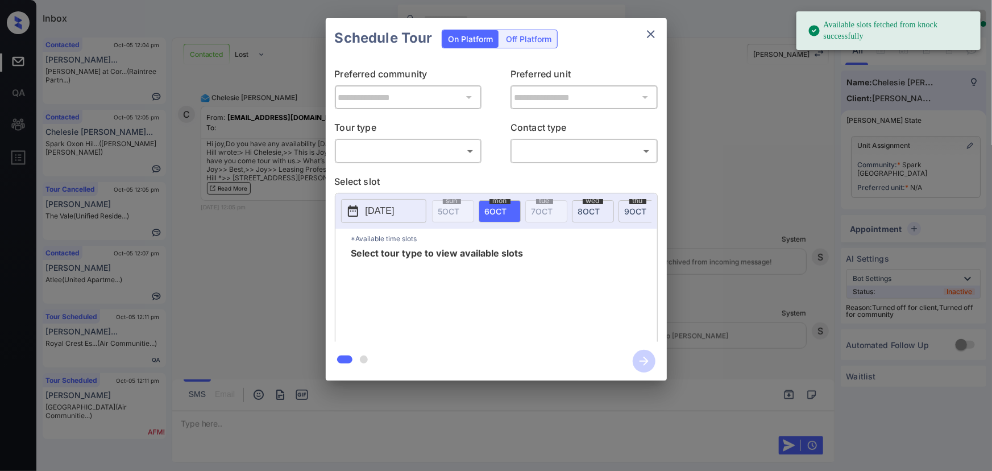
click at [387, 154] on body "Available slots fetched from knock successfully Inbox Kenneth Umali Online Set …" at bounding box center [496, 235] width 992 height 471
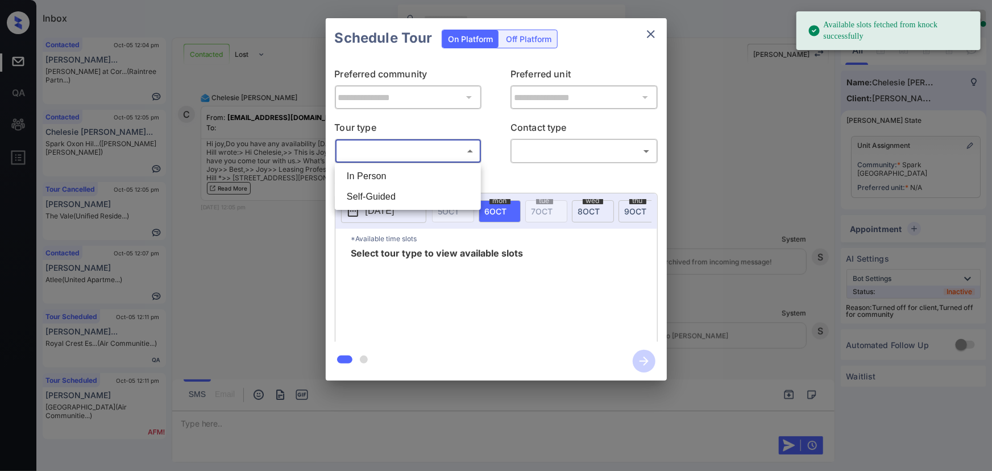
drag, startPoint x: 373, startPoint y: 177, endPoint x: 416, endPoint y: 176, distance: 42.7
click at [372, 177] on li "In Person" at bounding box center [408, 176] width 140 height 20
type input "********"
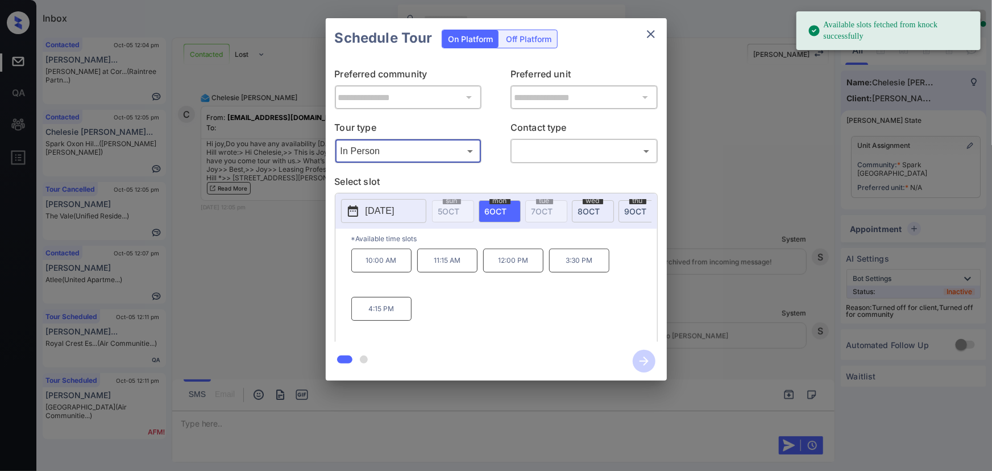
click at [529, 151] on body "Available slots fetched from knock successfully Inbox Kenneth Umali Online Set …" at bounding box center [496, 235] width 992 height 471
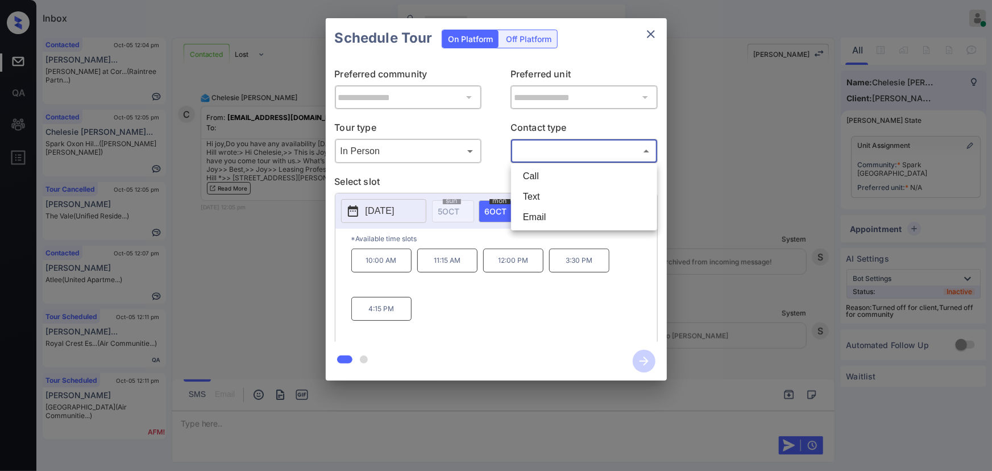
click at [524, 193] on li "Text" at bounding box center [584, 197] width 140 height 20
type input "****"
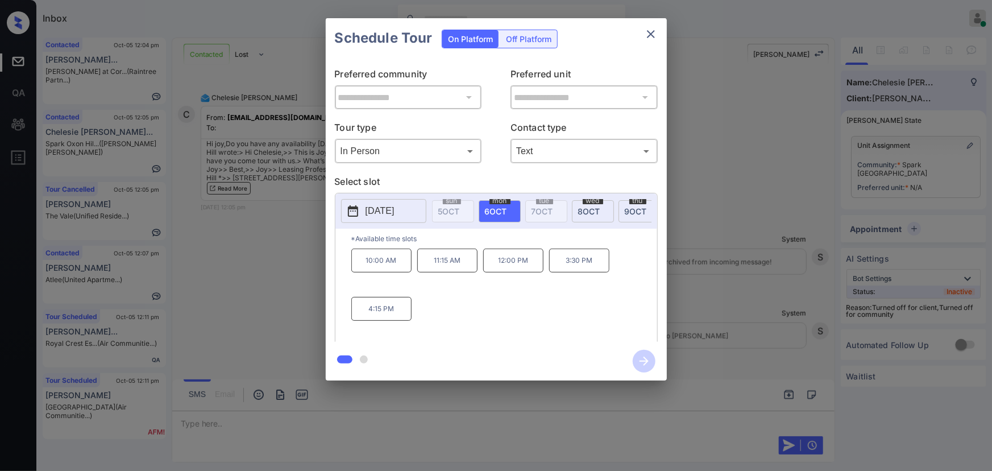
click at [502, 216] on div "mon 6 OCT" at bounding box center [500, 211] width 42 height 22
click at [631, 435] on div at bounding box center [496, 235] width 992 height 471
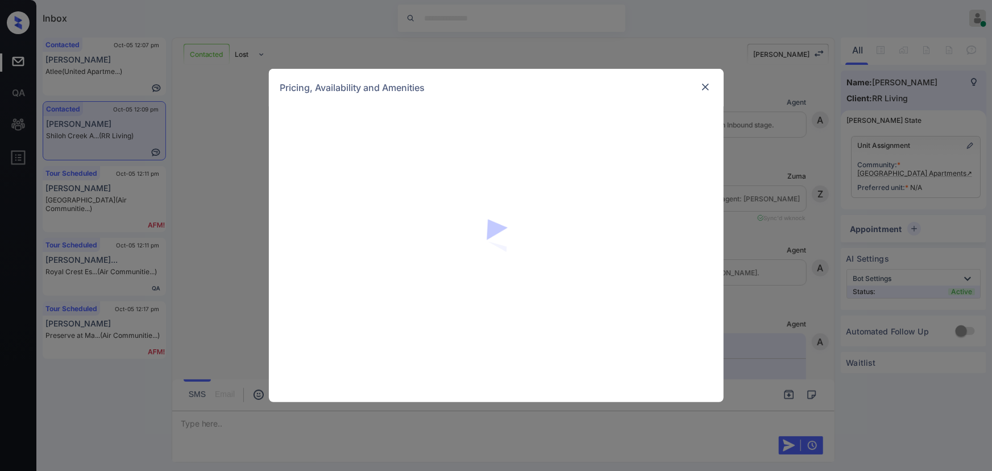
scroll to position [546, 0]
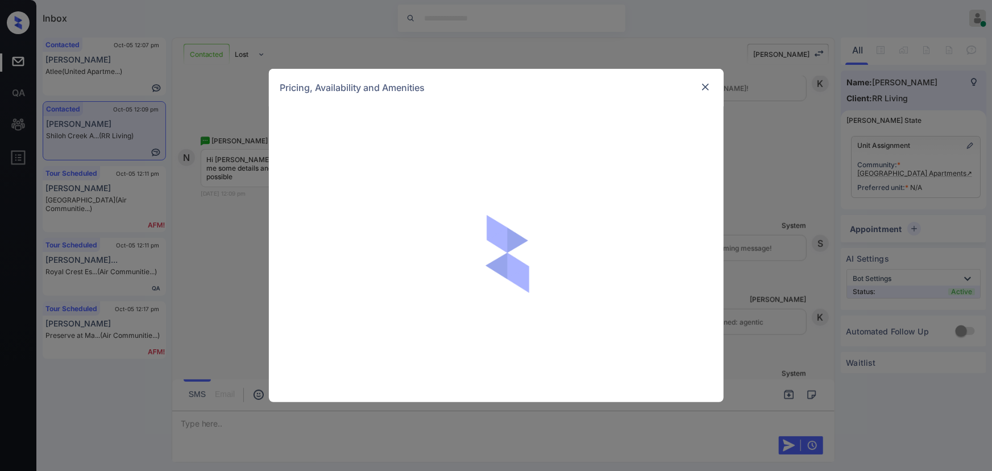
drag, startPoint x: 779, startPoint y: 138, endPoint x: 756, endPoint y: 123, distance: 27.6
click at [779, 137] on div "Pricing, Availability and Amenities" at bounding box center [496, 235] width 992 height 471
click at [709, 89] on img at bounding box center [705, 86] width 11 height 11
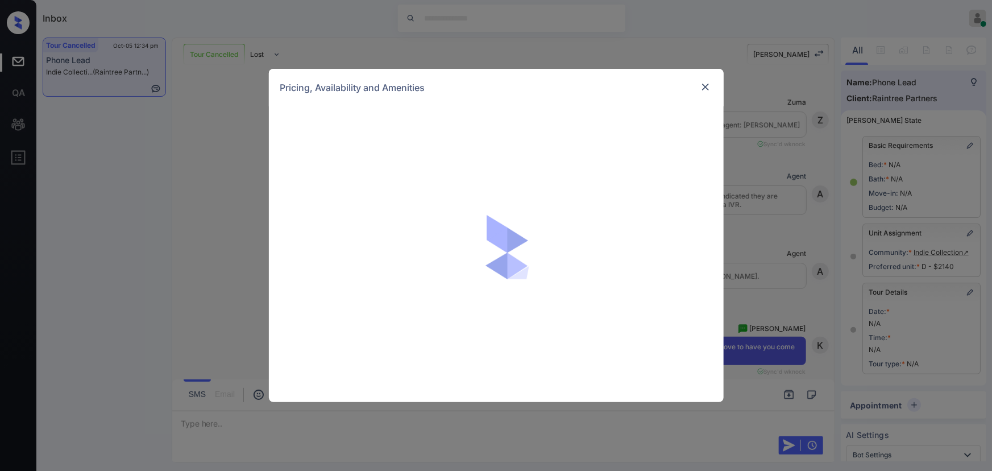
scroll to position [7441, 0]
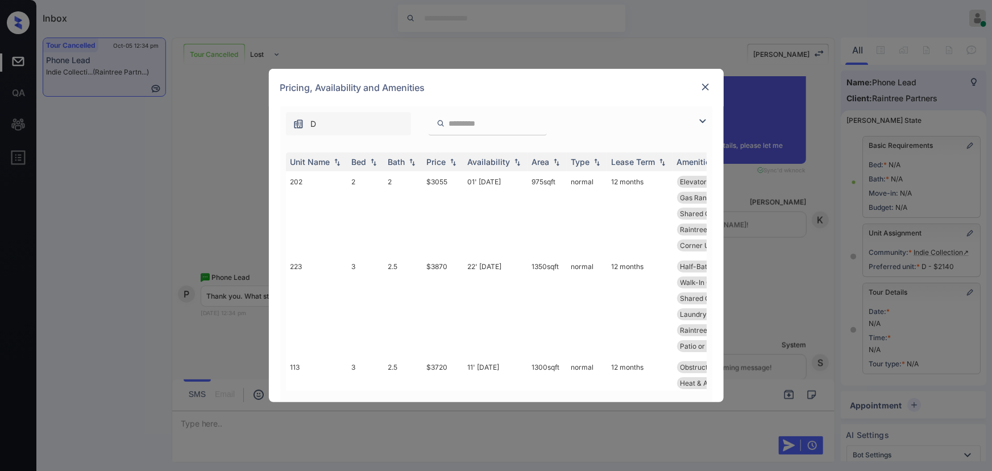
click at [705, 84] on img at bounding box center [705, 86] width 11 height 11
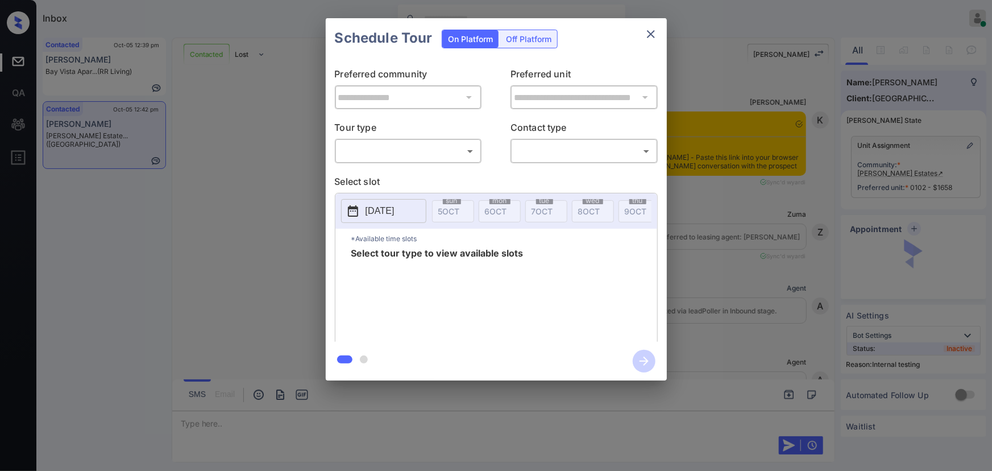
scroll to position [3679, 0]
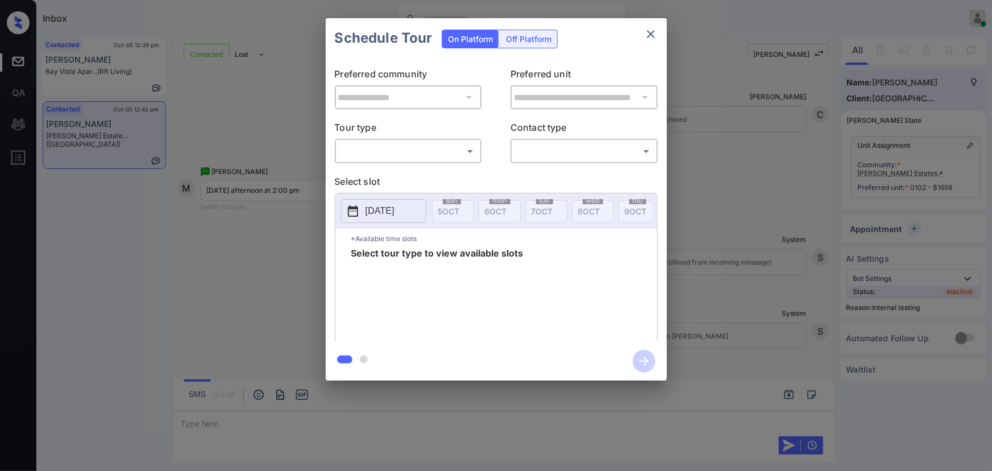
click at [427, 150] on body "Inbox [PERSON_NAME] Online Set yourself offline Set yourself on break Profile S…" at bounding box center [496, 235] width 992 height 471
click at [415, 172] on li "In Person" at bounding box center [408, 176] width 140 height 20
type input "********"
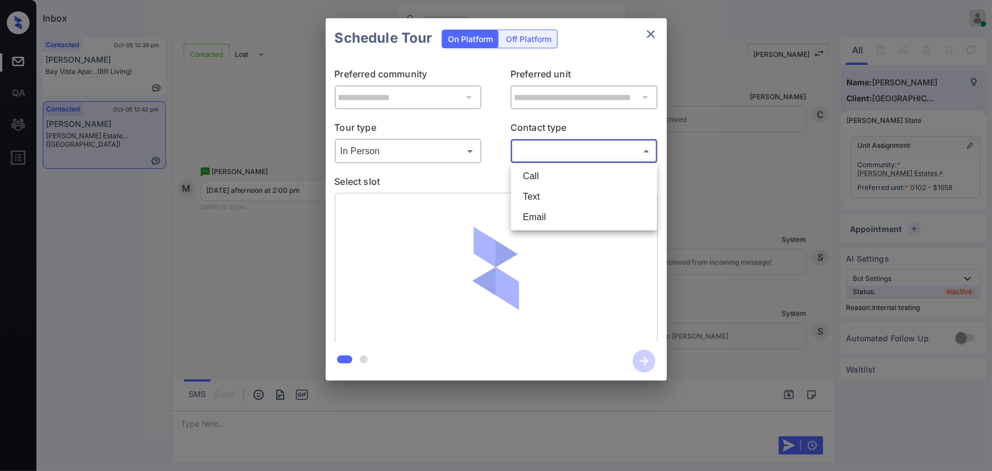
click at [528, 151] on body "Inbox [PERSON_NAME] Online Set yourself offline Set yourself on break Profile S…" at bounding box center [496, 235] width 992 height 471
click at [528, 193] on li "Text" at bounding box center [584, 197] width 140 height 20
type input "****"
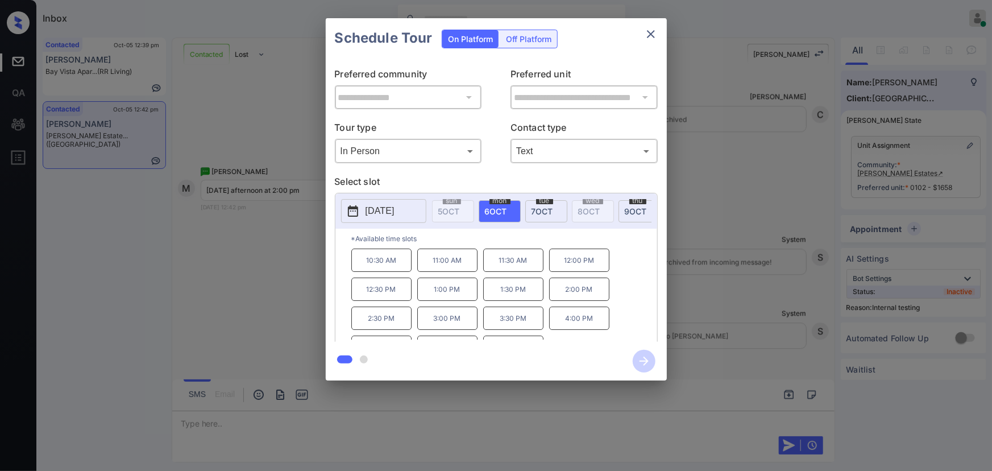
click at [395, 212] on p "[DATE]" at bounding box center [380, 211] width 29 height 14
click at [394, 211] on p "[DATE]" at bounding box center [380, 211] width 29 height 14
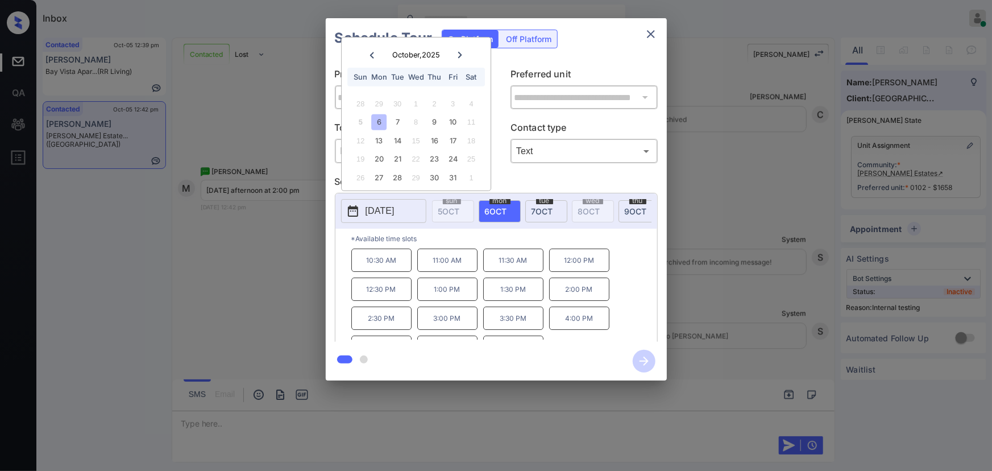
click at [506, 421] on div at bounding box center [496, 235] width 992 height 471
